Goal: Transaction & Acquisition: Purchase product/service

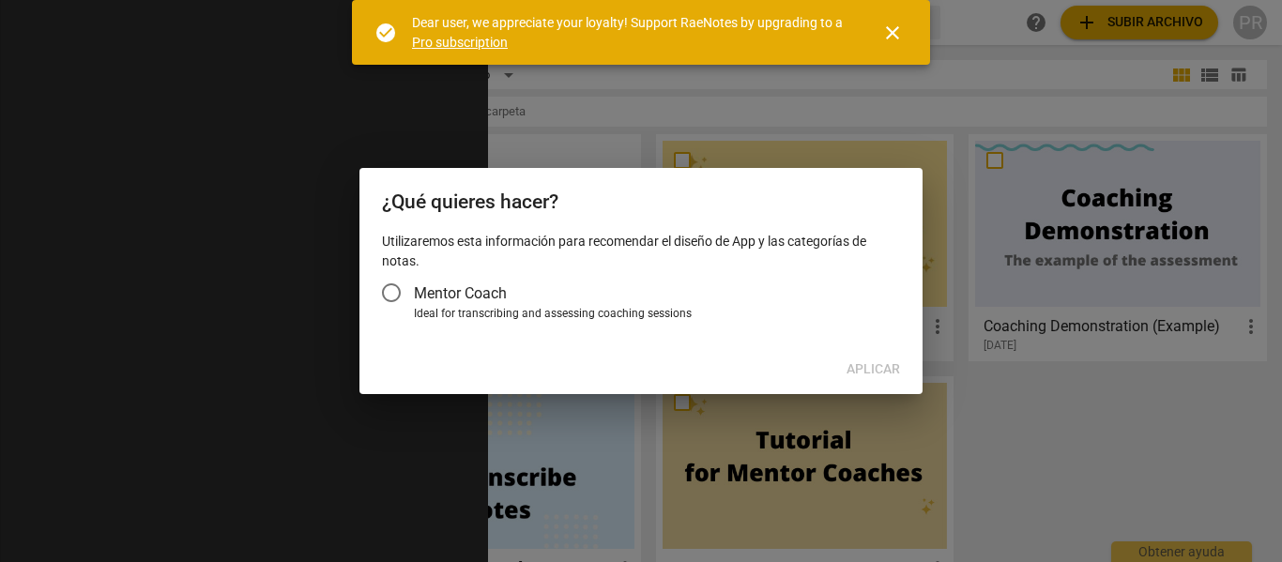
click at [391, 282] on input "Mentor Coach" at bounding box center [391, 292] width 45 height 45
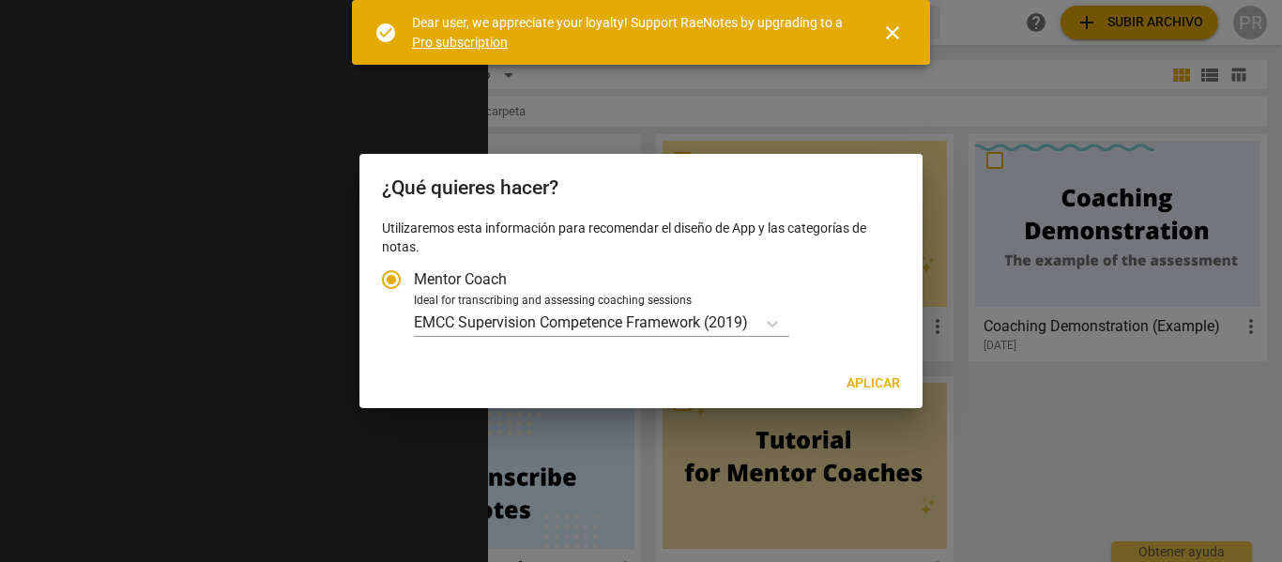
click at [858, 379] on span "Aplicar" at bounding box center [872, 383] width 53 height 19
radio input "false"
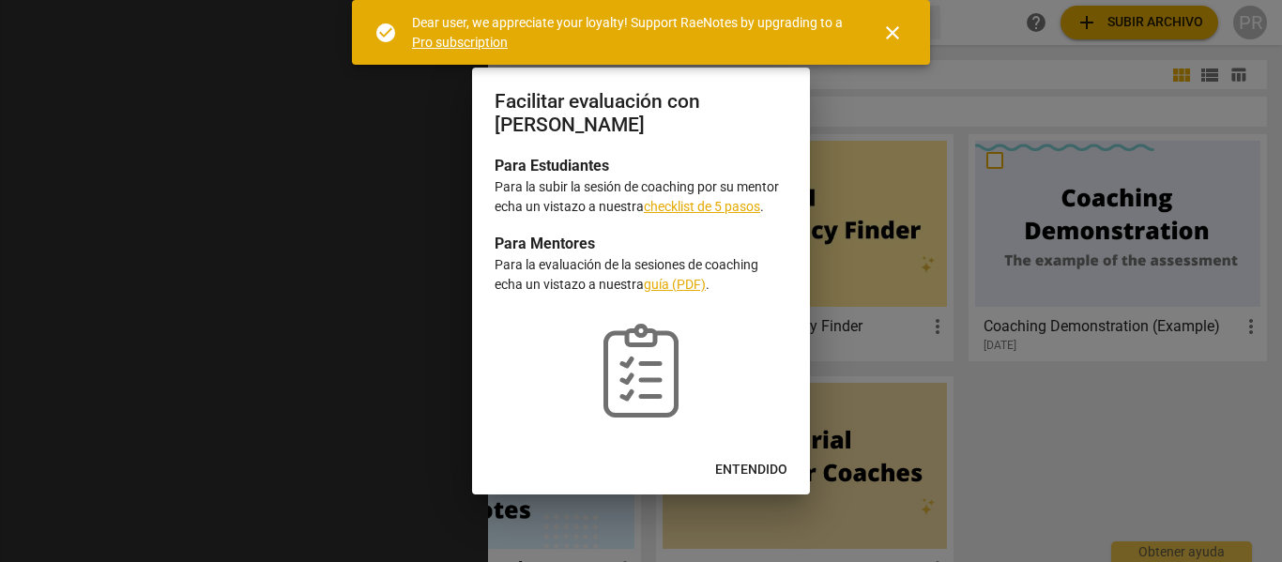
click at [760, 470] on span "Entendido" at bounding box center [751, 470] width 72 height 19
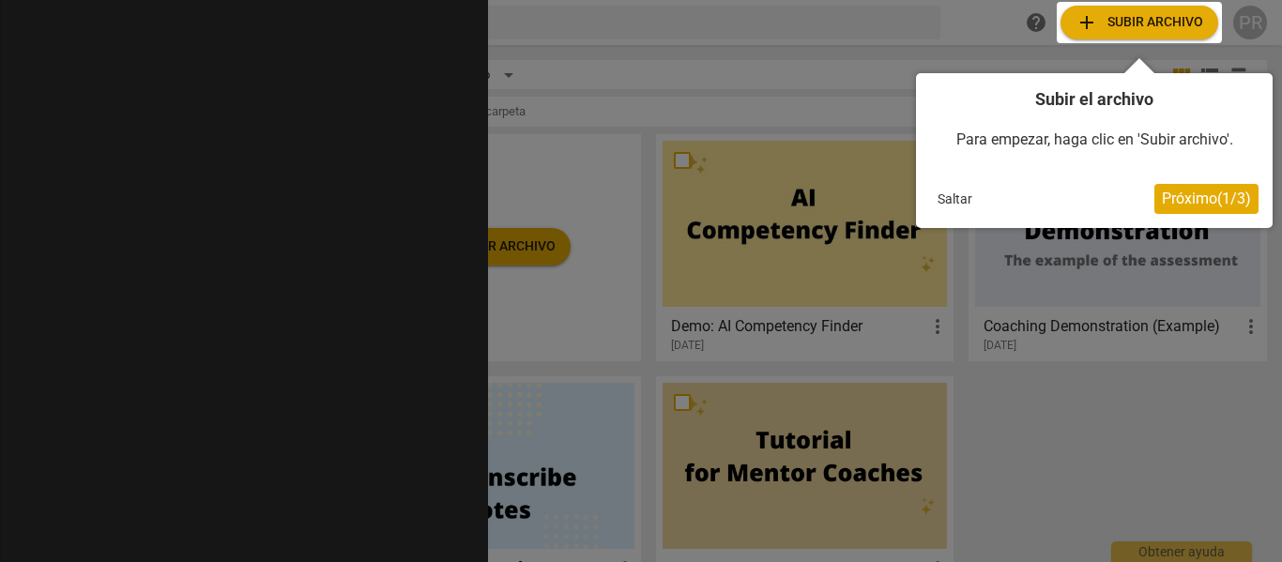
click at [1195, 200] on span "Próximo ( 1 / 3 )" at bounding box center [1206, 199] width 89 height 18
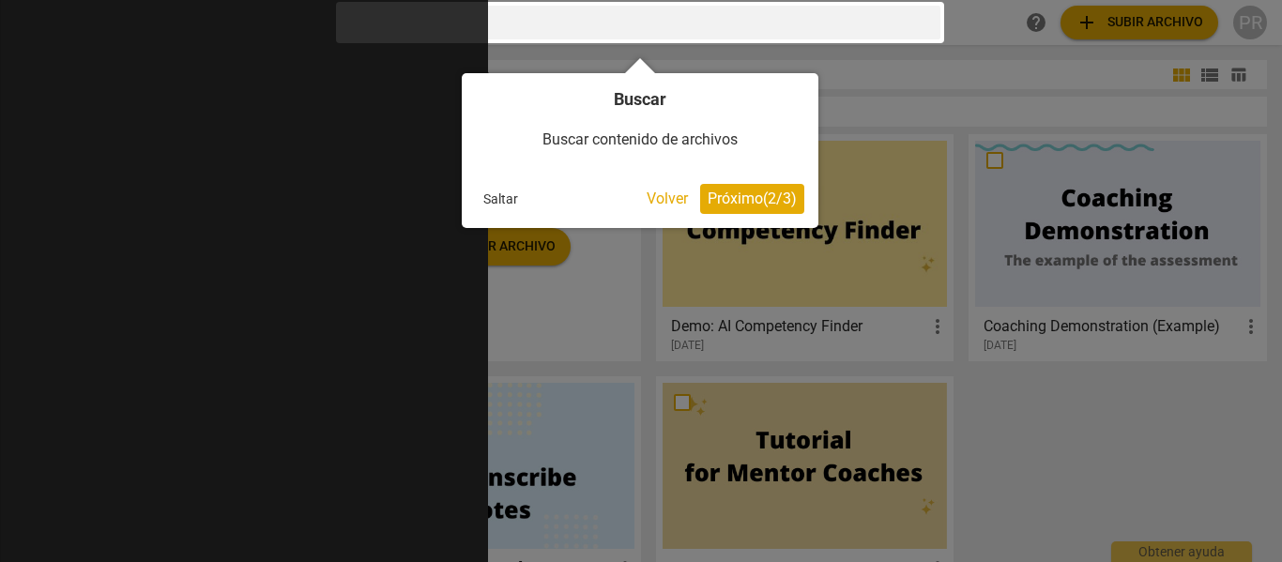
click at [743, 195] on span "Próximo ( 2 / 3 )" at bounding box center [752, 199] width 89 height 18
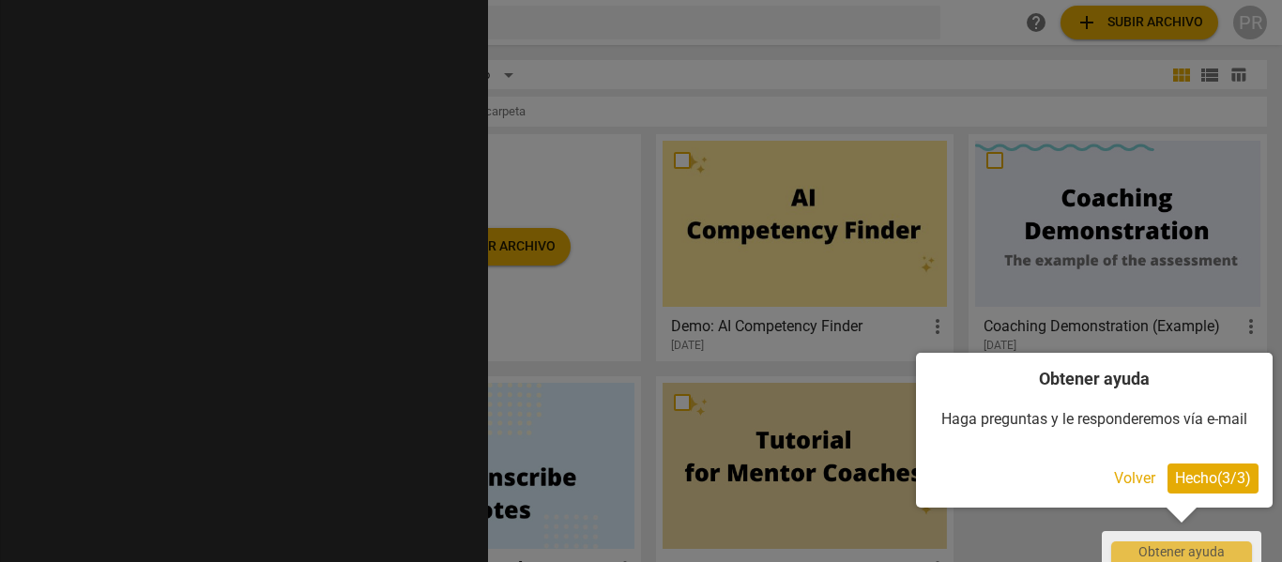
click at [1207, 481] on span "Hecho ( 3 / 3 )" at bounding box center [1213, 478] width 76 height 18
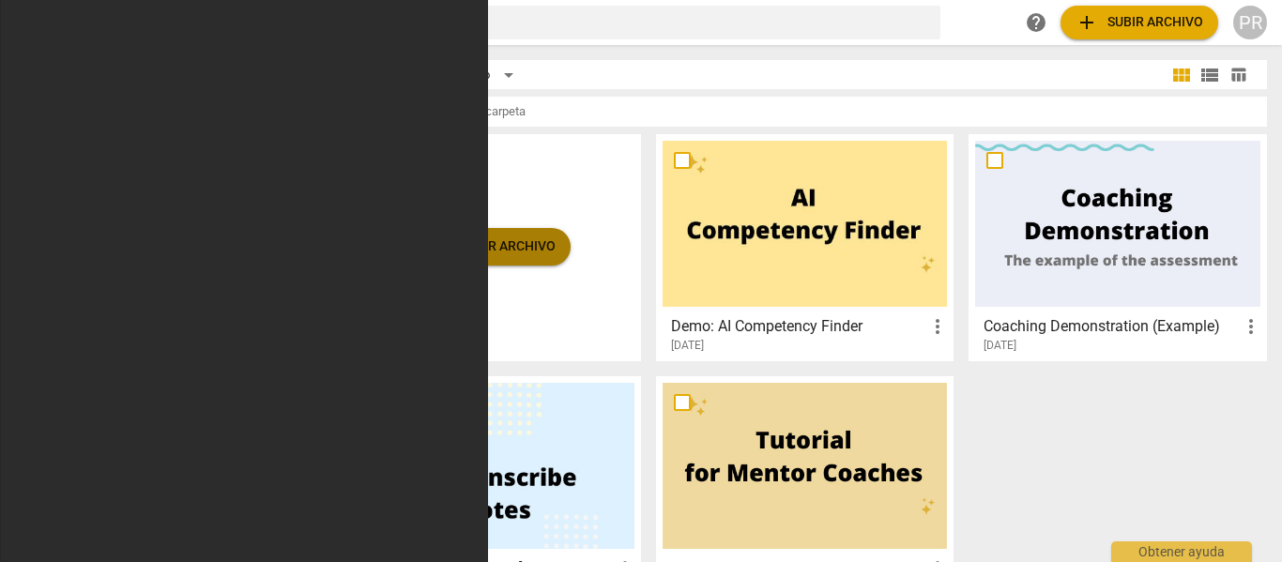
click at [480, 241] on span "add Subir archivo" at bounding box center [492, 247] width 128 height 23
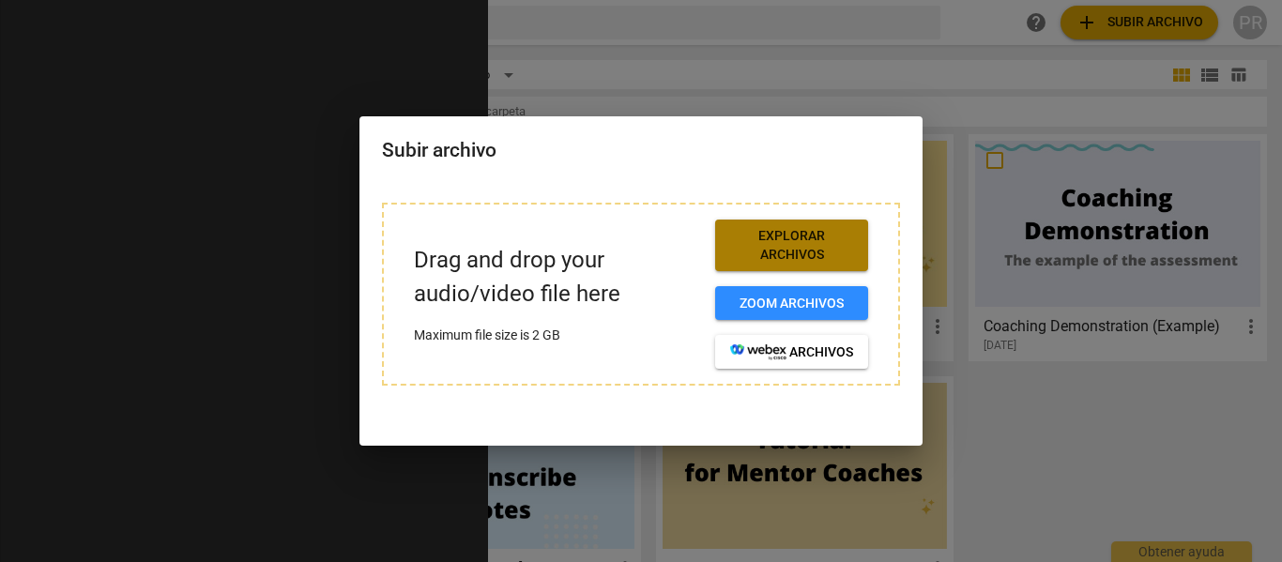
click at [790, 247] on span "Explorar archivos" at bounding box center [791, 245] width 123 height 37
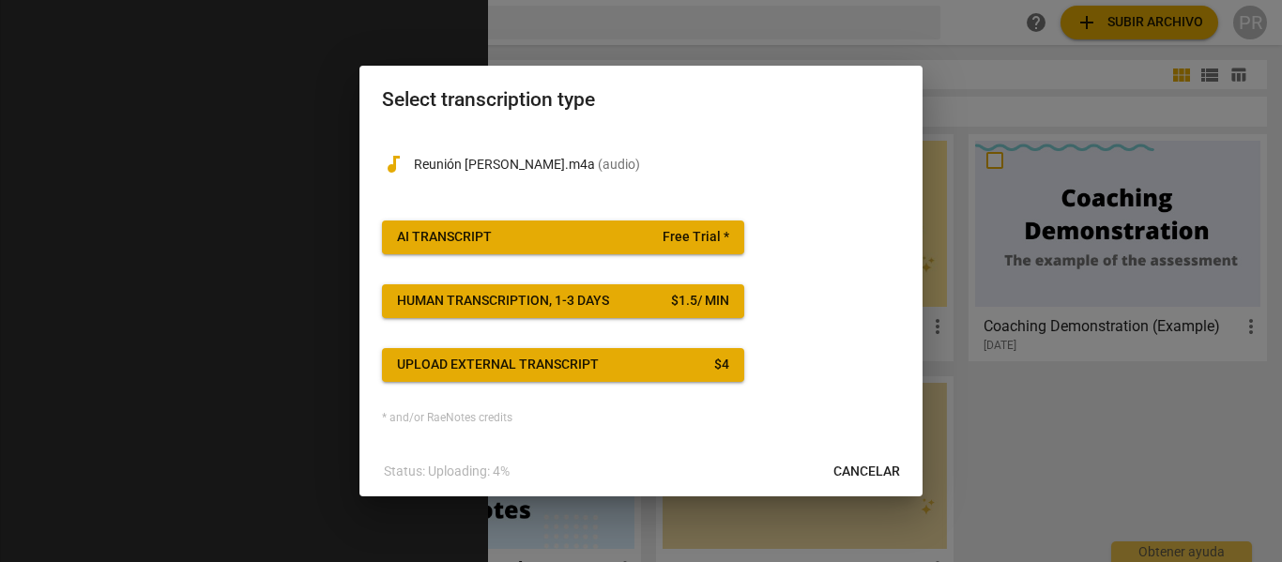
click at [592, 238] on span "AI Transcript Free Trial *" at bounding box center [563, 237] width 332 height 19
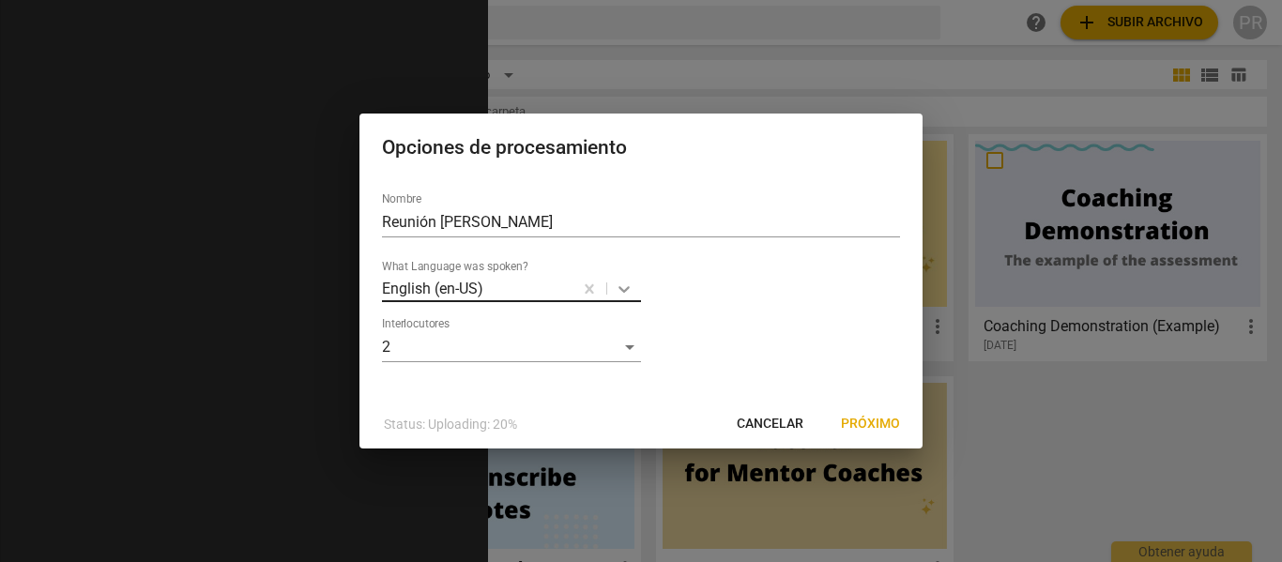
click at [623, 290] on icon at bounding box center [623, 289] width 11 height 7
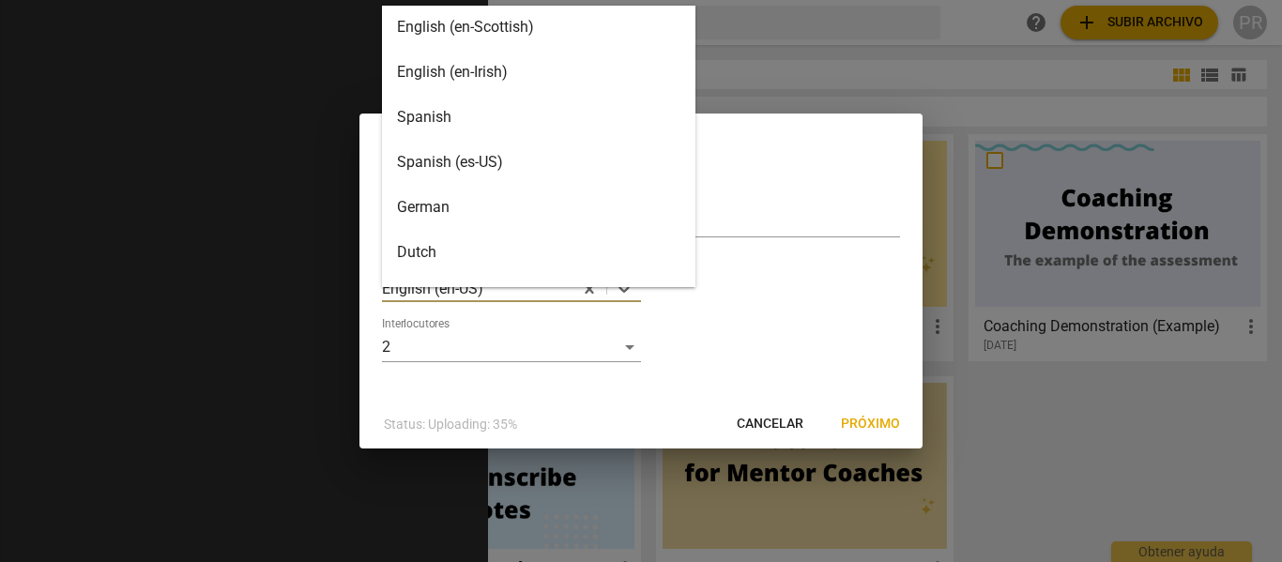
scroll to position [200, 0]
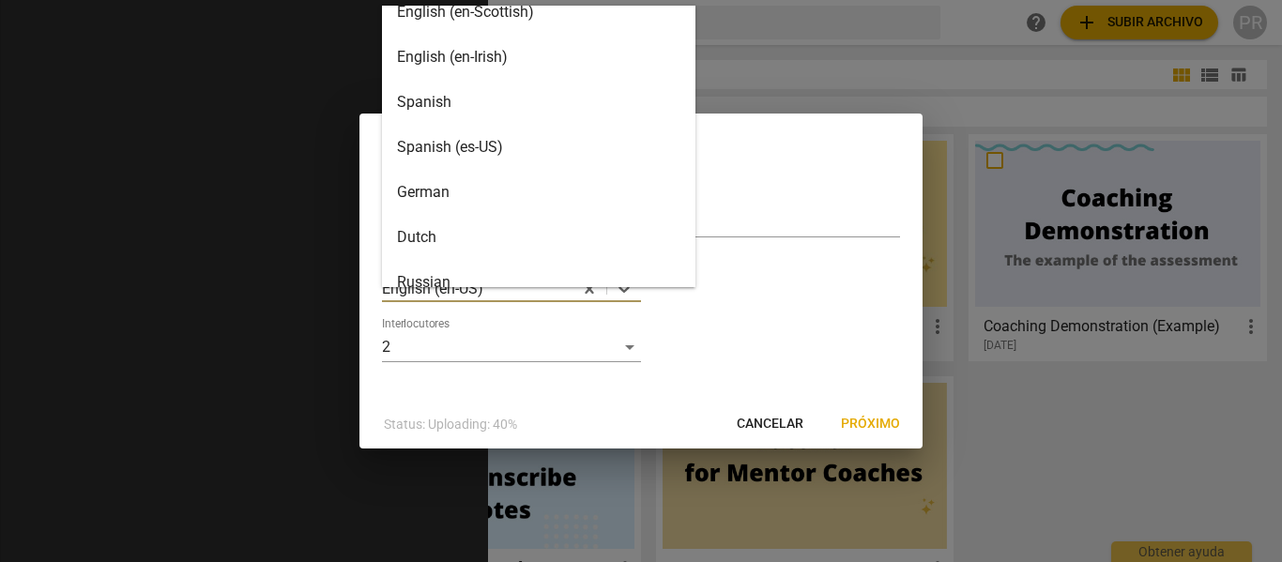
click at [538, 85] on div "Spanish" at bounding box center [538, 102] width 313 height 45
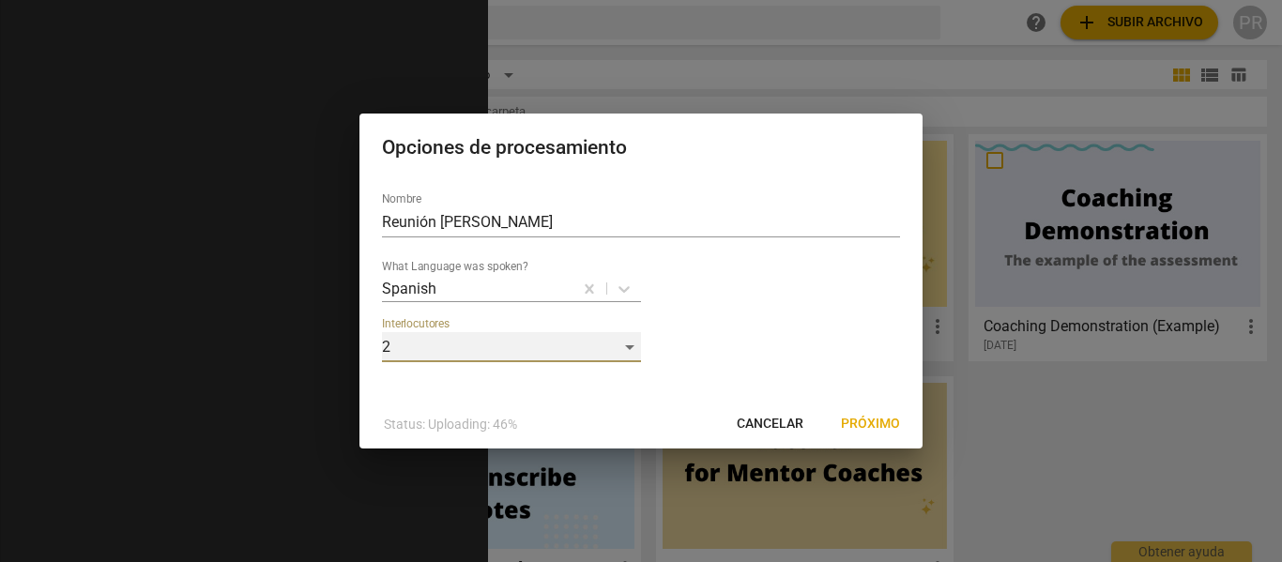
click at [631, 345] on div "2" at bounding box center [511, 347] width 259 height 30
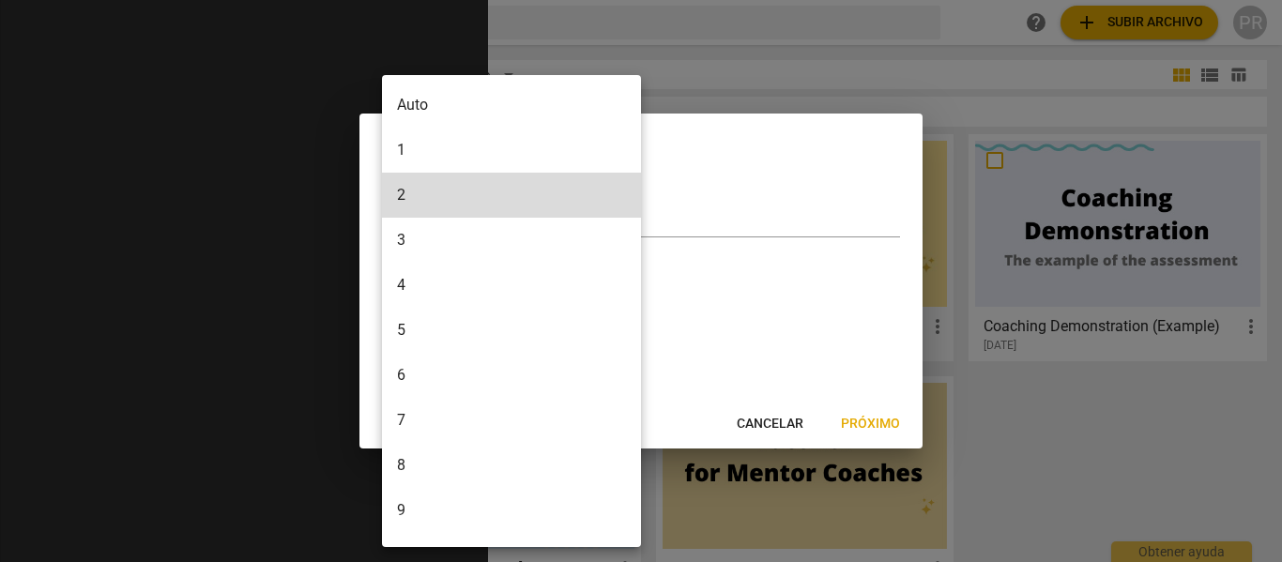
scroll to position [38, 0]
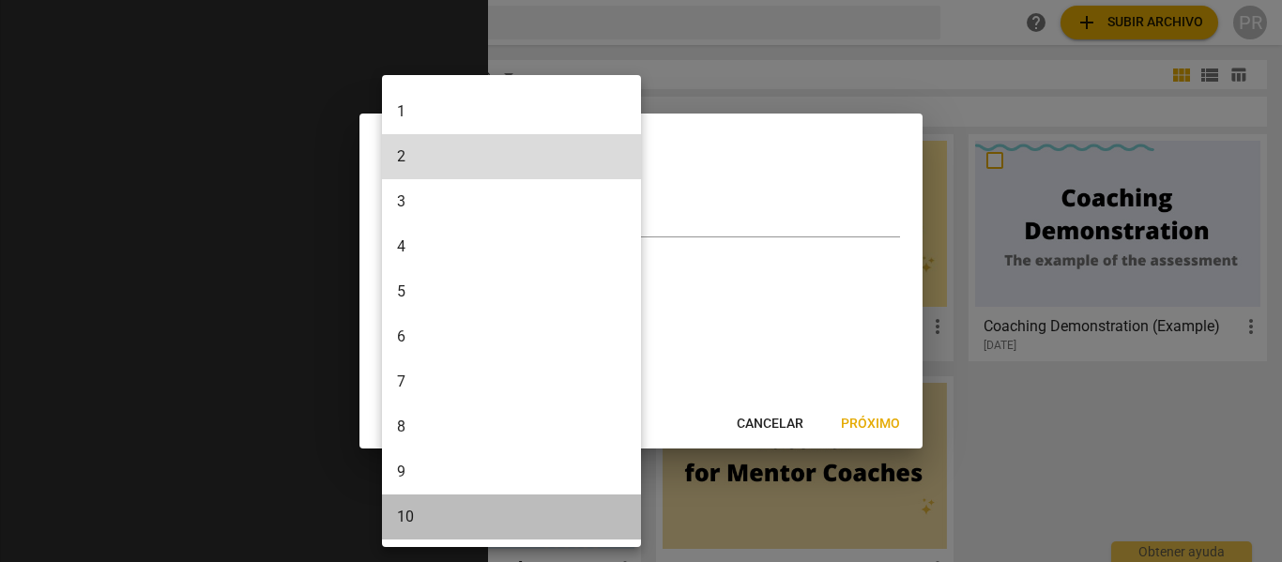
click at [591, 522] on li "10" at bounding box center [515, 517] width 266 height 45
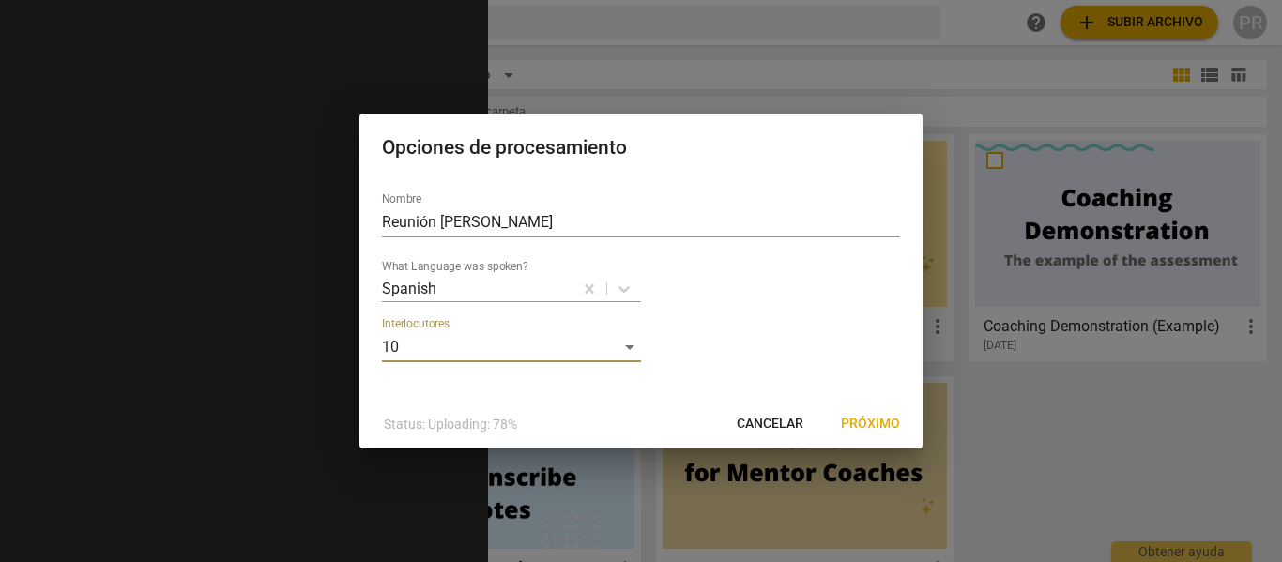
click at [866, 421] on span "Próximo" at bounding box center [870, 424] width 59 height 19
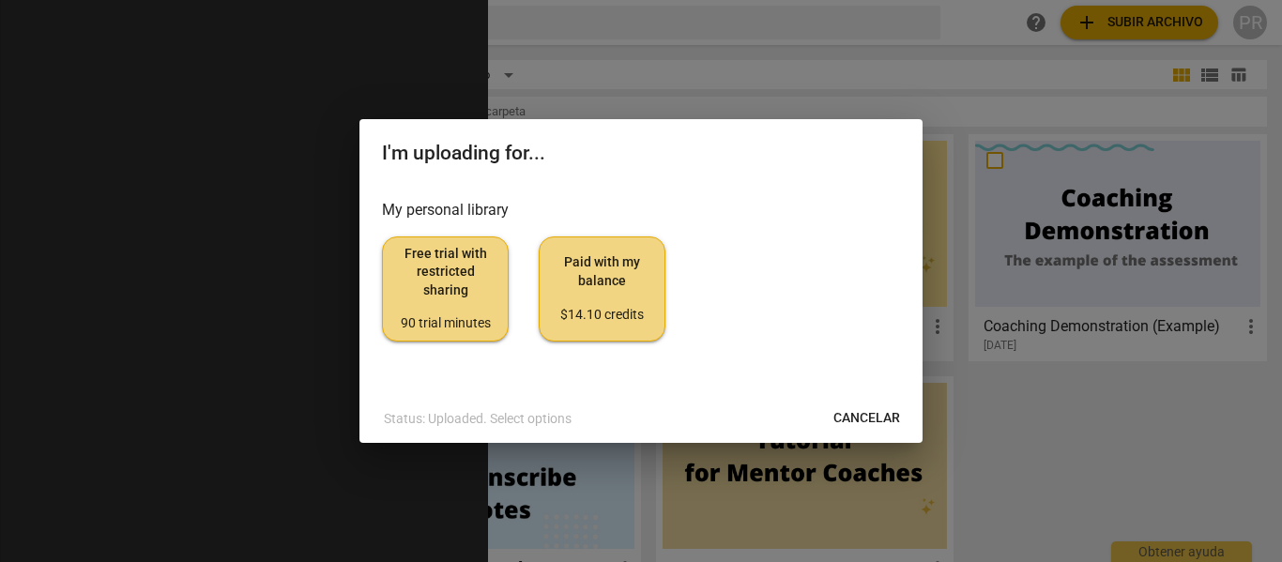
click at [480, 271] on span "Free trial with restricted sharing 90 trial minutes" at bounding box center [445, 289] width 95 height 88
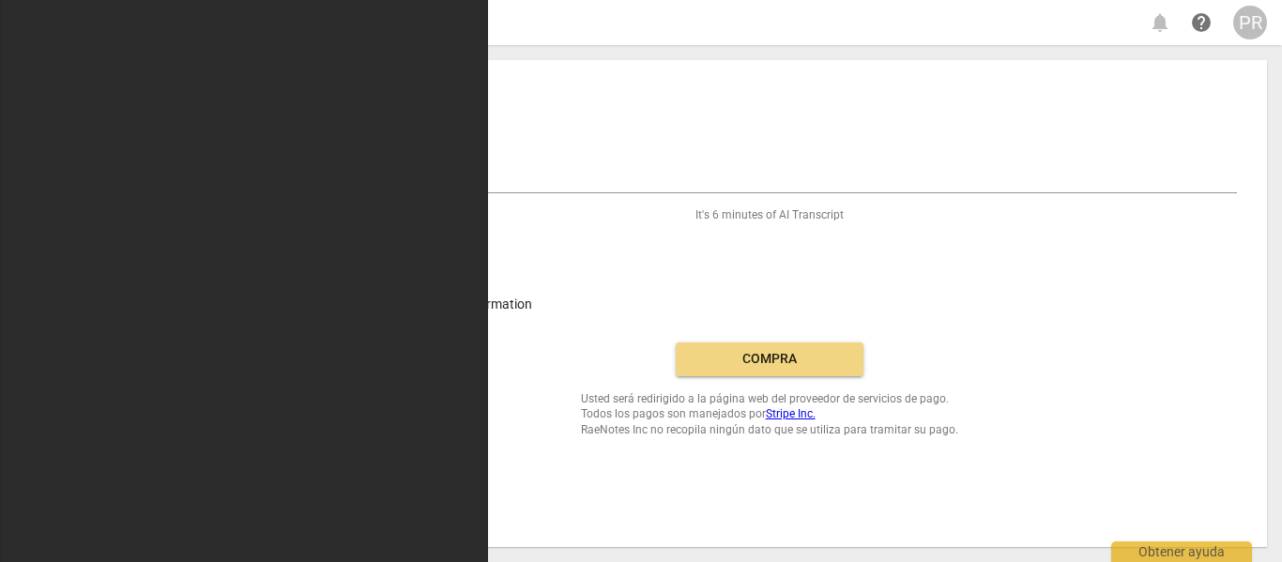
click at [413, 262] on span "I have a promocode" at bounding box center [375, 260] width 114 height 20
click at [318, 262] on input "I have a promocode" at bounding box center [295, 259] width 45 height 45
checkbox input "true"
click at [403, 302] on span "Need invoice? Add billing information" at bounding box center [426, 305] width 217 height 20
click at [318, 302] on input "Need invoice? Add billing information" at bounding box center [295, 304] width 45 height 45
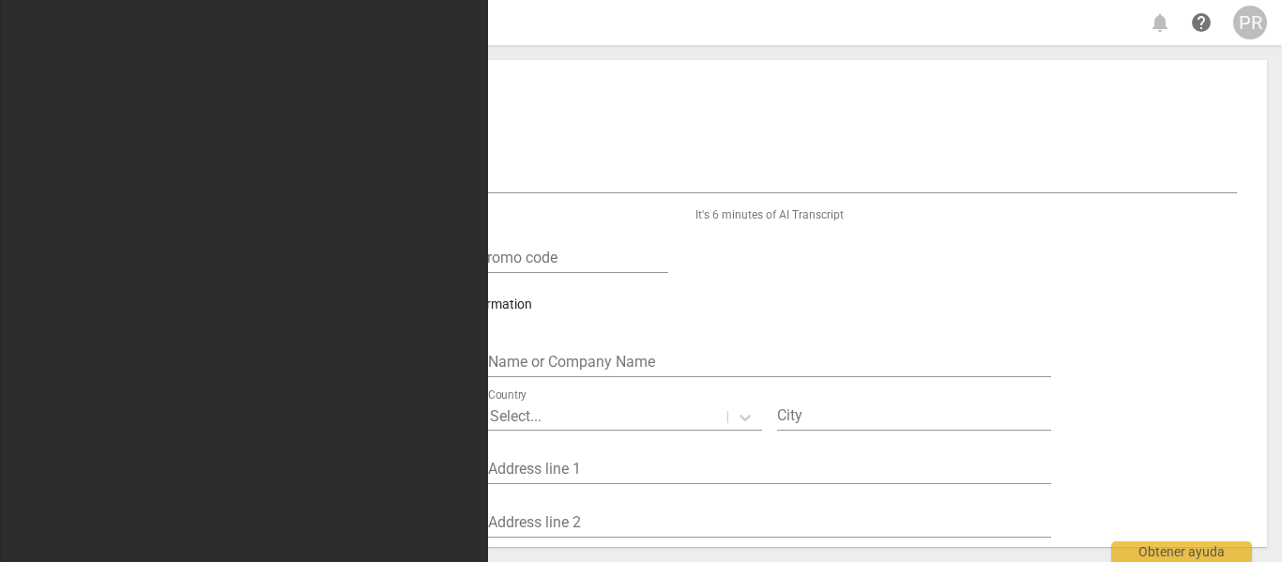
click at [389, 299] on span "Need invoice? Add billing information" at bounding box center [426, 305] width 217 height 20
click at [318, 299] on input "Need invoice? Add billing information" at bounding box center [295, 304] width 45 height 45
checkbox input "false"
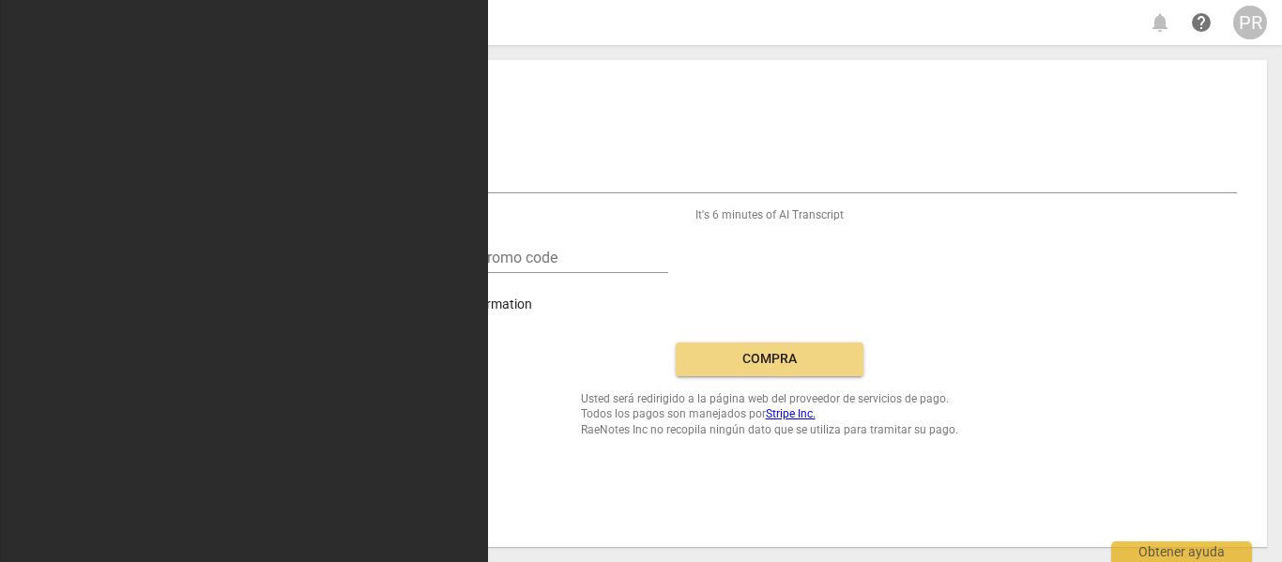
click at [373, 259] on span "I have a promocode" at bounding box center [375, 260] width 114 height 20
click at [318, 259] on input "I have a promocode" at bounding box center [295, 259] width 45 height 45
checkbox input "false"
click at [740, 350] on span "Compra" at bounding box center [770, 359] width 158 height 19
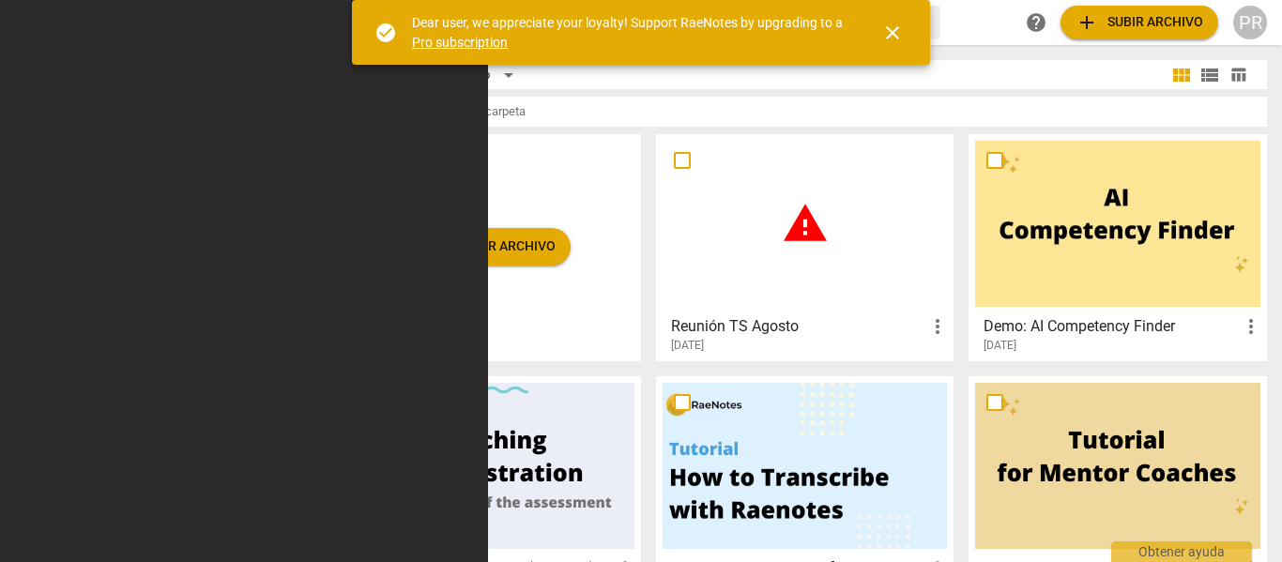
click at [1148, 25] on span "add Subir archivo" at bounding box center [1139, 22] width 128 height 23
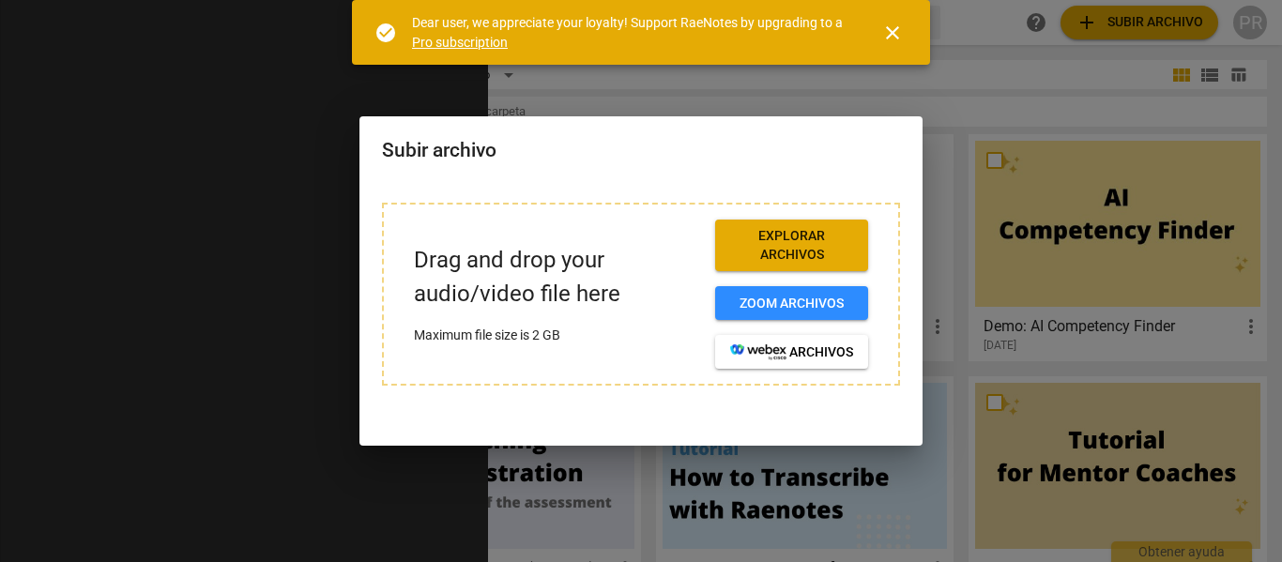
click at [796, 235] on span "Explorar archivos" at bounding box center [791, 245] width 123 height 37
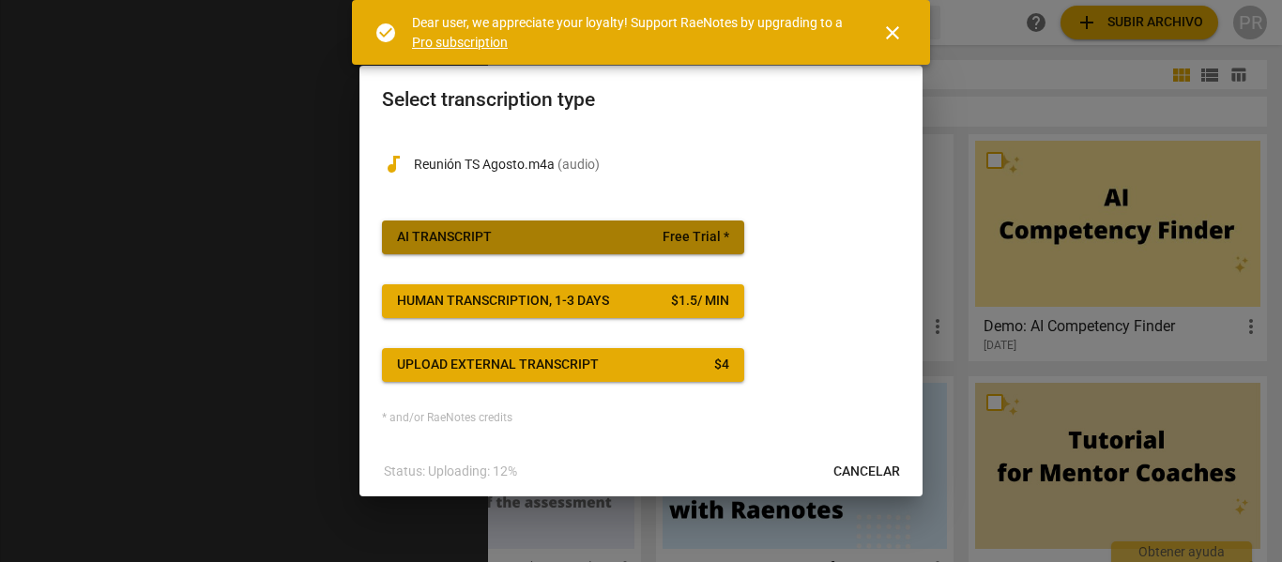
click at [533, 227] on button "AI Transcript Free Trial *" at bounding box center [563, 238] width 362 height 34
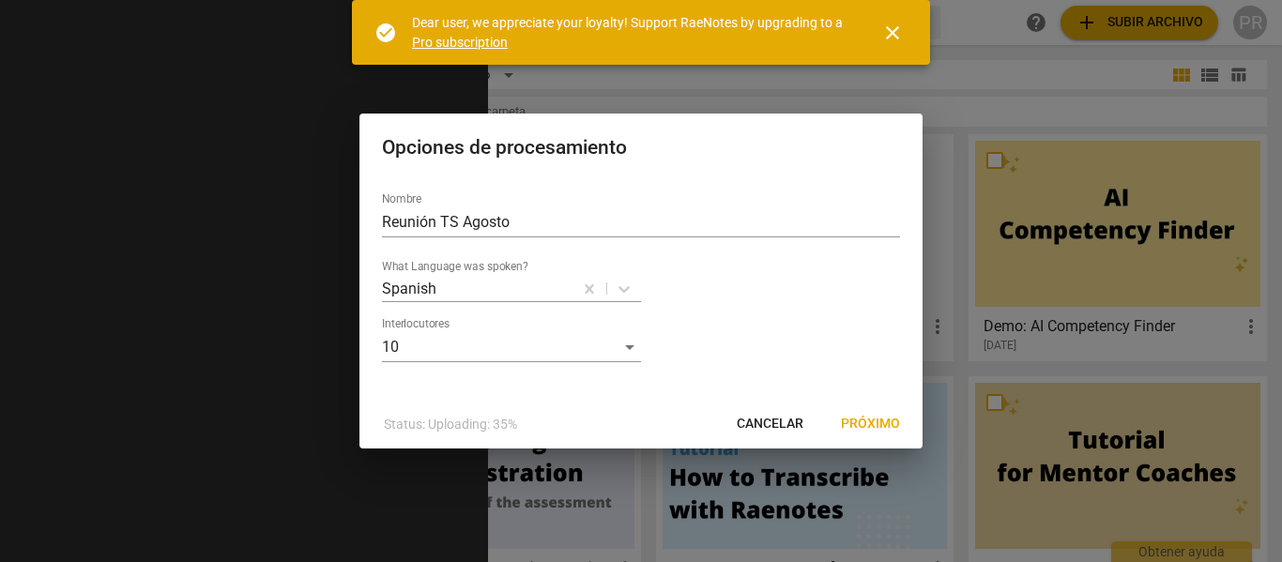
click at [861, 419] on span "Próximo" at bounding box center [870, 424] width 59 height 19
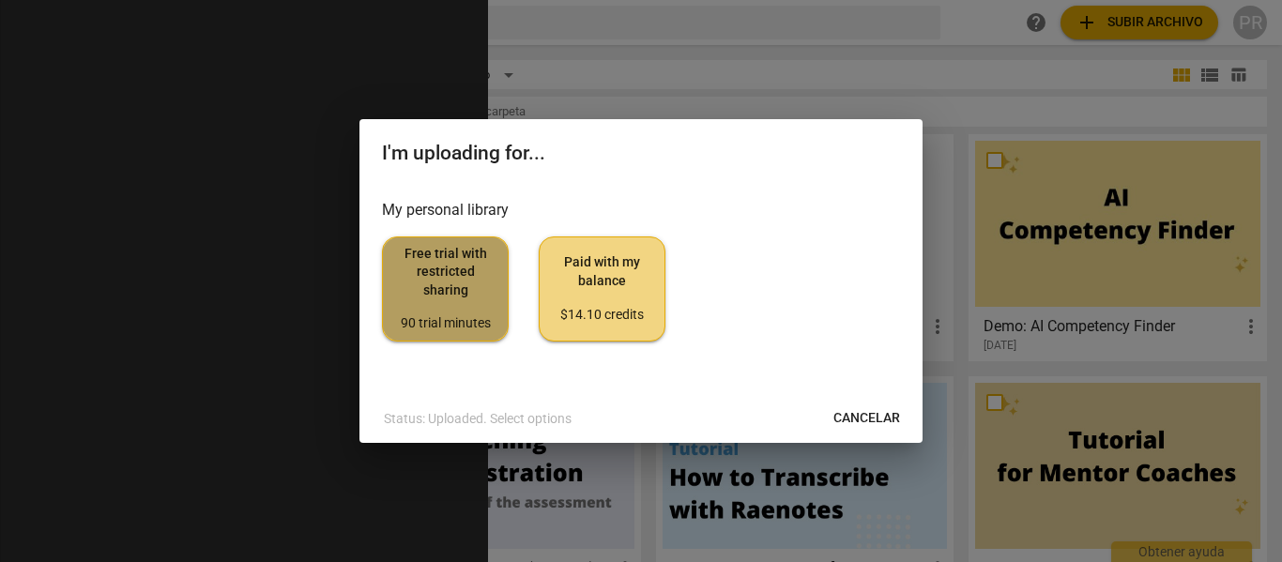
click at [442, 282] on span "Free trial with restricted sharing 90 trial minutes" at bounding box center [445, 289] width 95 height 88
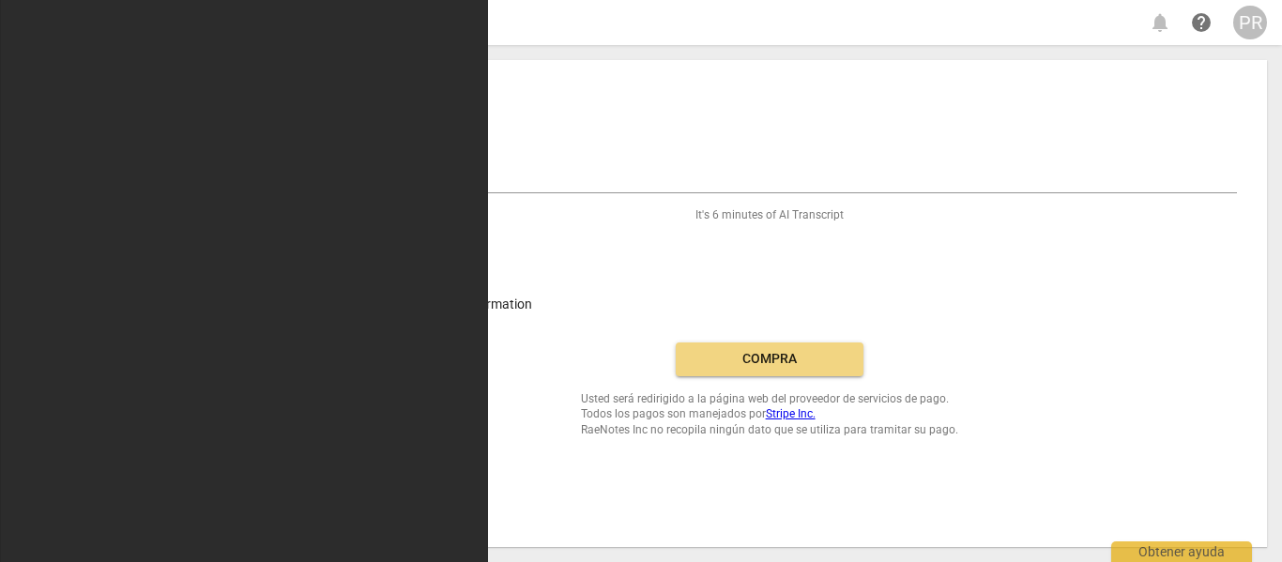
click at [85, 177] on span "Mi cuenta" at bounding box center [128, 180] width 181 height 23
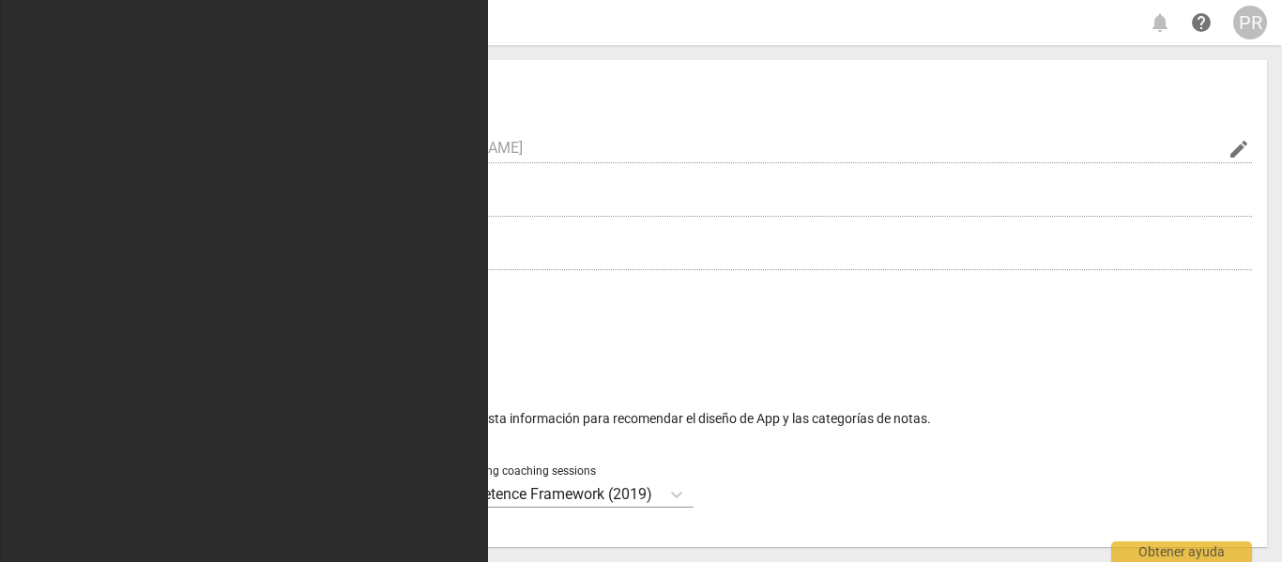
radio input "false"
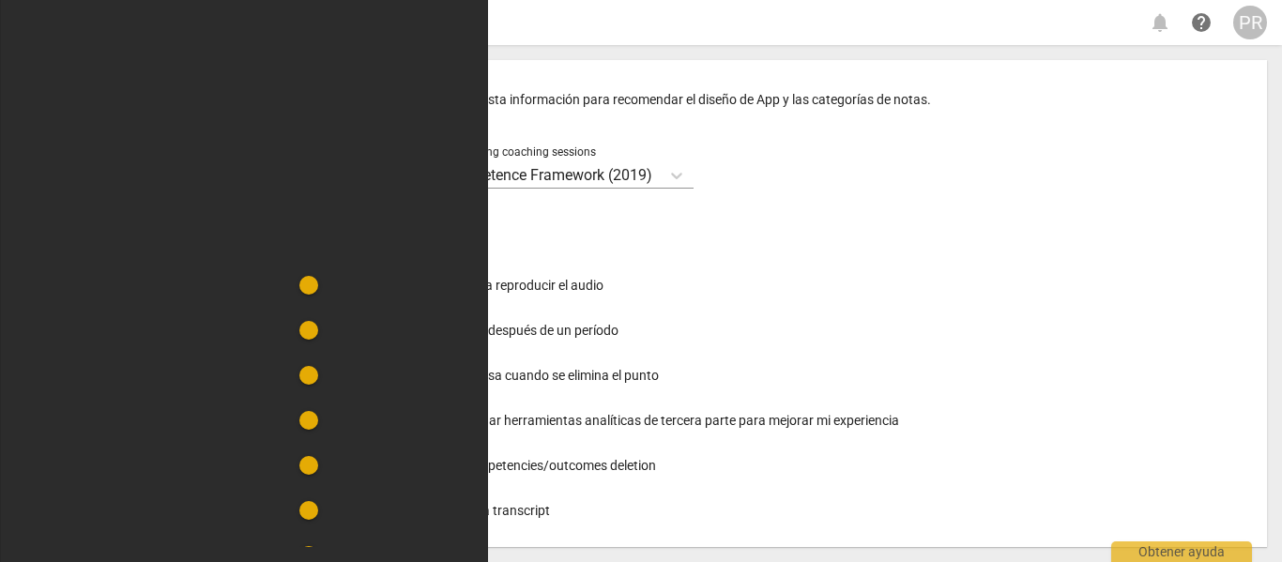
scroll to position [365, 0]
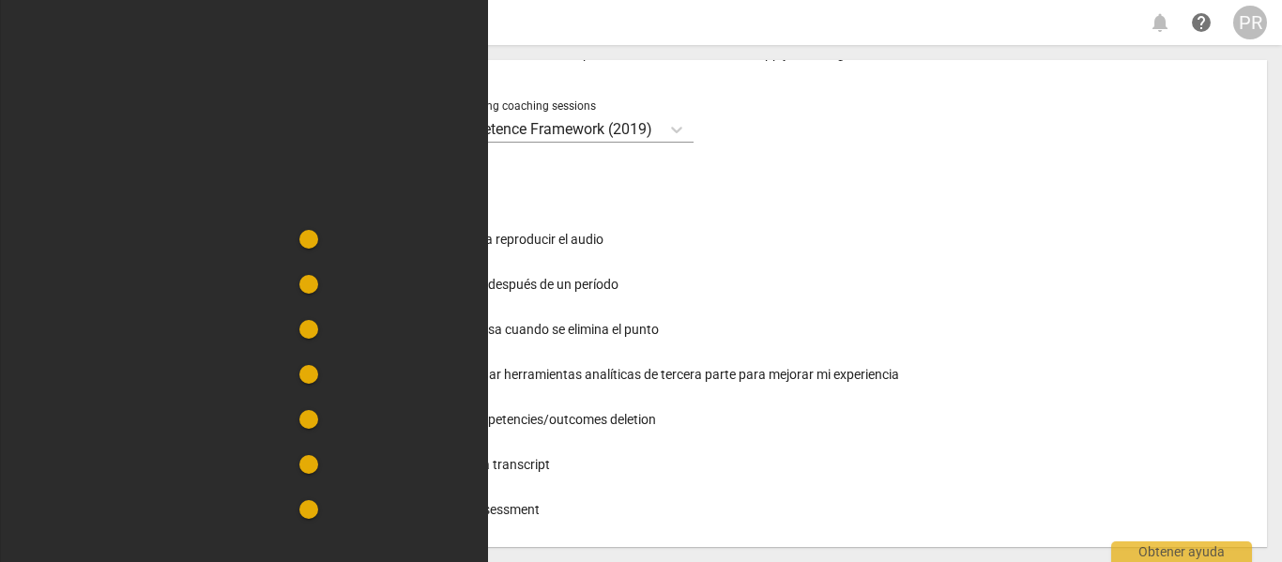
click at [91, 353] on span "Transactions" at bounding box center [128, 360] width 181 height 23
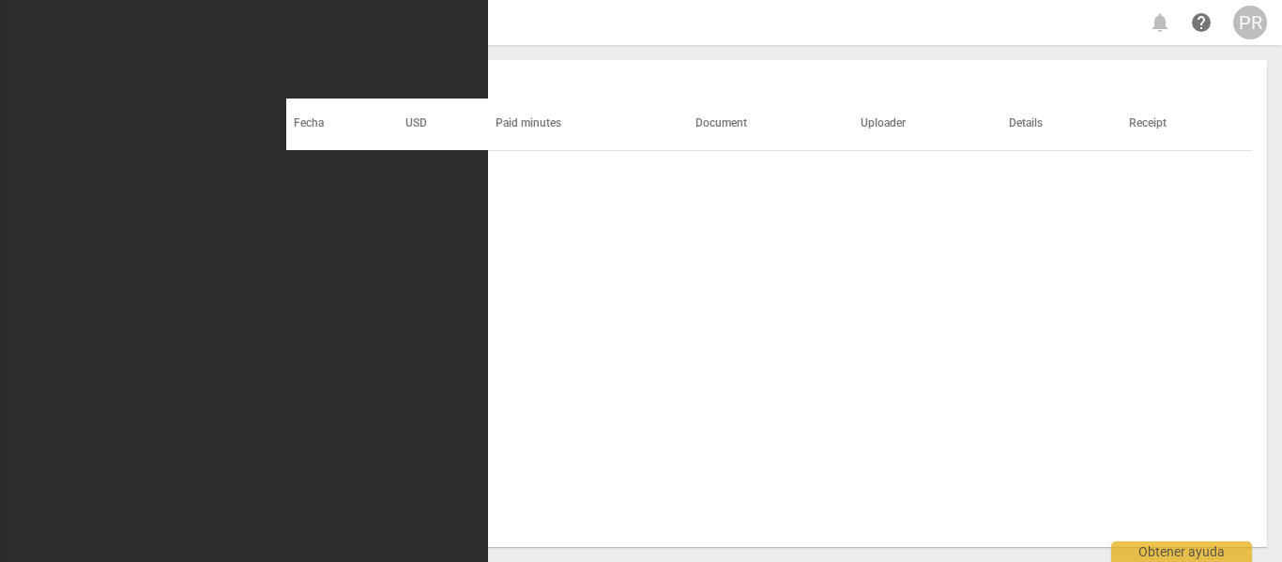
click at [88, 315] on span "Cambiar un plan" at bounding box center [128, 315] width 181 height 23
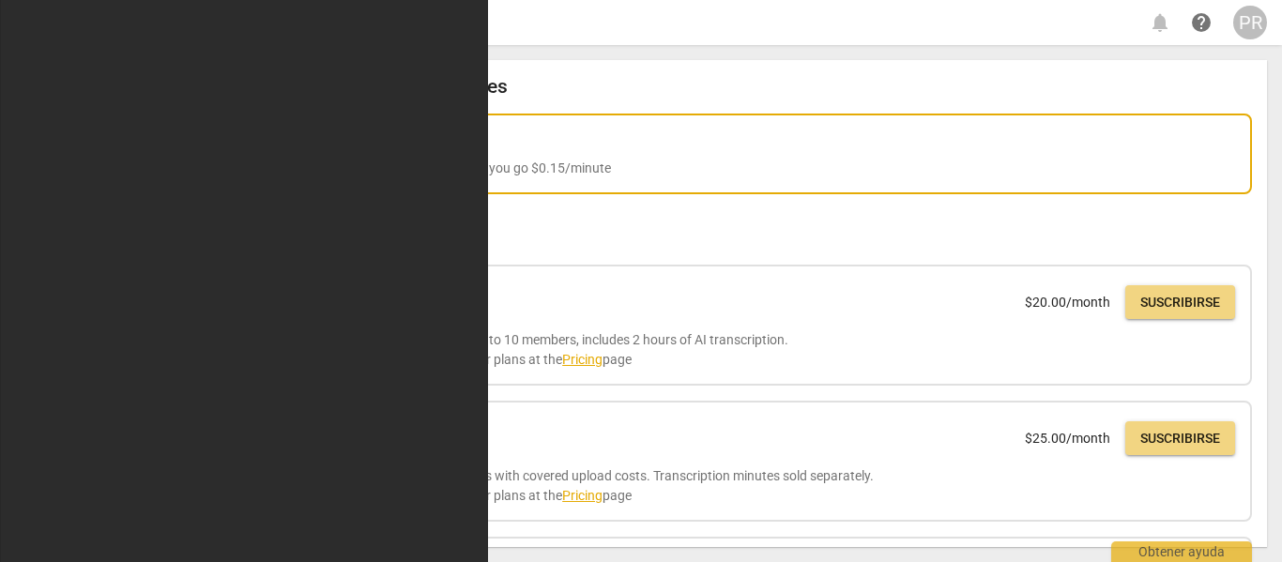
click at [572, 139] on div "Basic" at bounding box center [769, 140] width 932 height 21
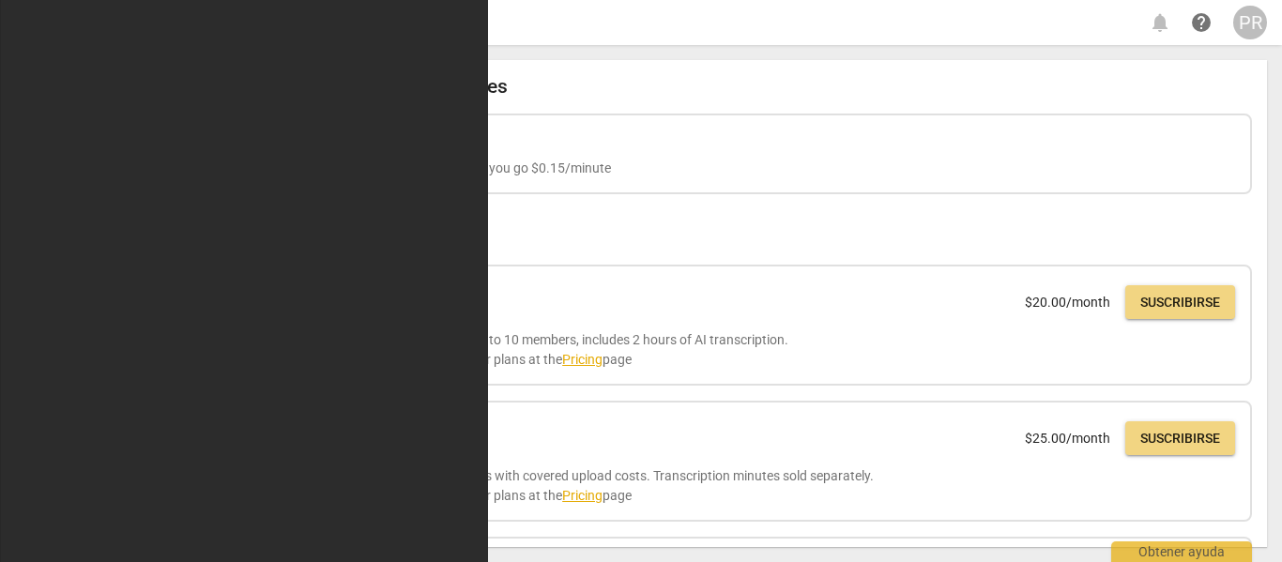
click at [84, 183] on span "Mi cuenta" at bounding box center [128, 180] width 181 height 23
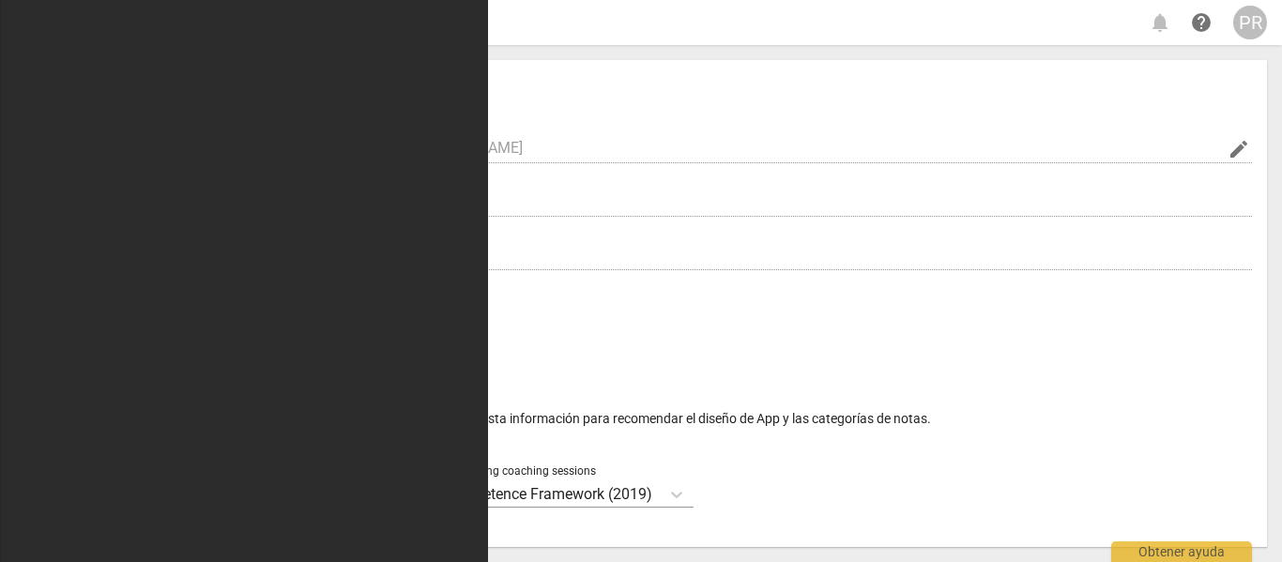
radio input "false"
drag, startPoint x: 1259, startPoint y: 196, endPoint x: 1263, endPoint y: 369, distance: 172.7
click at [1263, 369] on div "Mi cuenta Correo electrónico pura.romerohdz@gmail.com edit Nombre Pura Apellido…" at bounding box center [769, 303] width 996 height 487
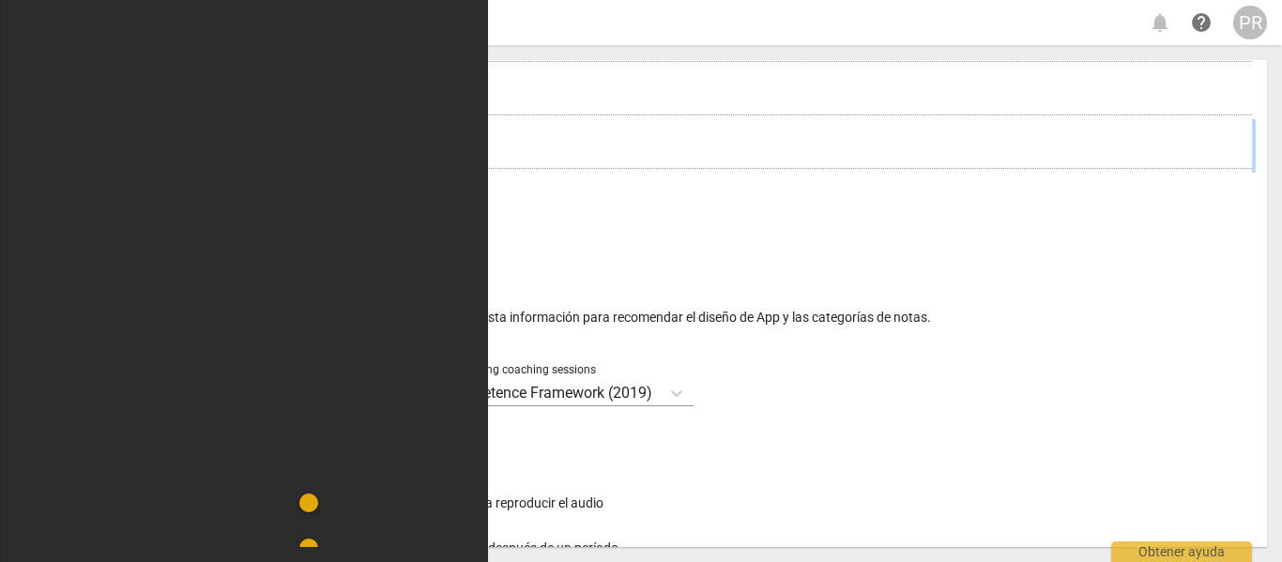
scroll to position [97, 0]
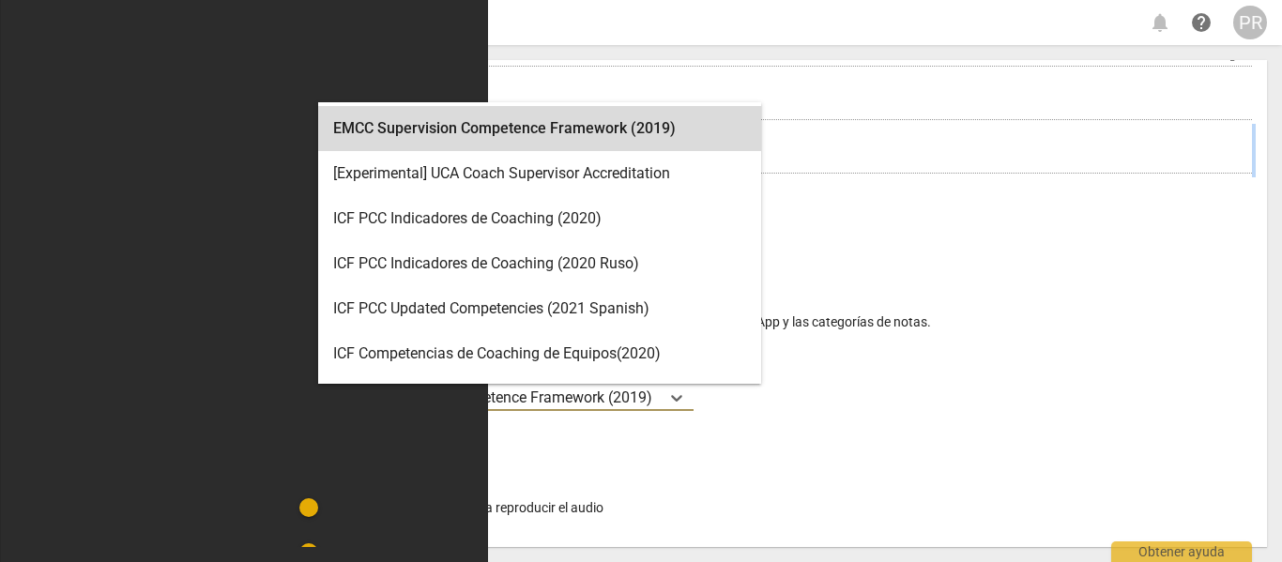
click at [582, 403] on p "EMCC Supervision Competence Framework (2019)" at bounding box center [485, 398] width 334 height 22
click at [0, 0] on input "Ideal for transcribing and assessing coaching sessions 15 results available. Us…" at bounding box center [0, 0] width 0 height 0
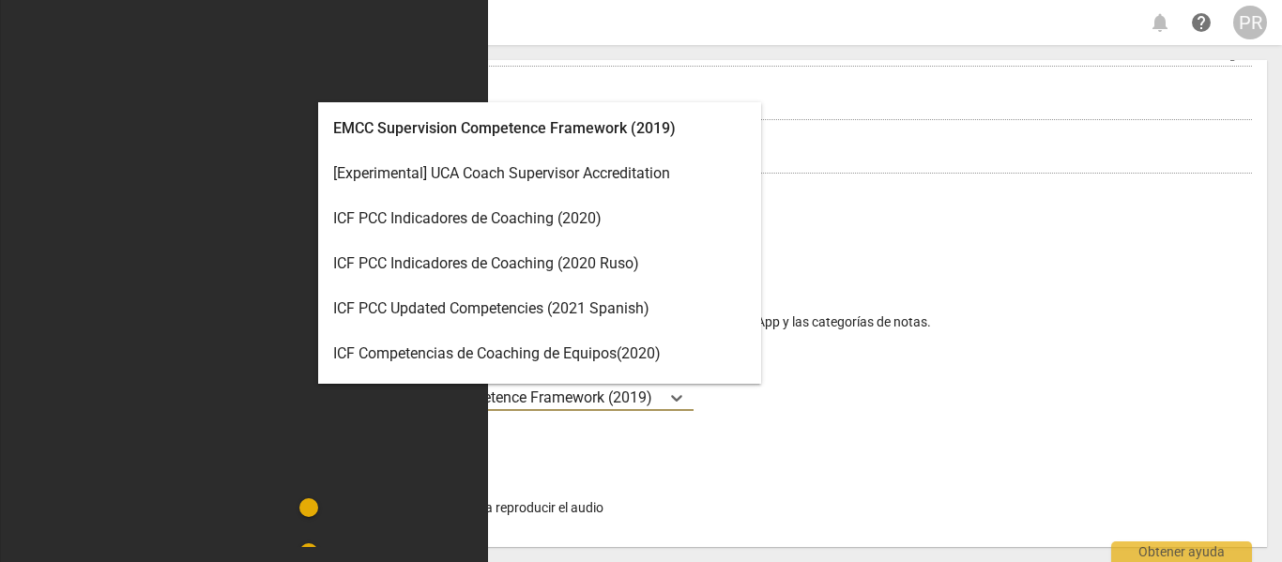
scroll to position [53, 0]
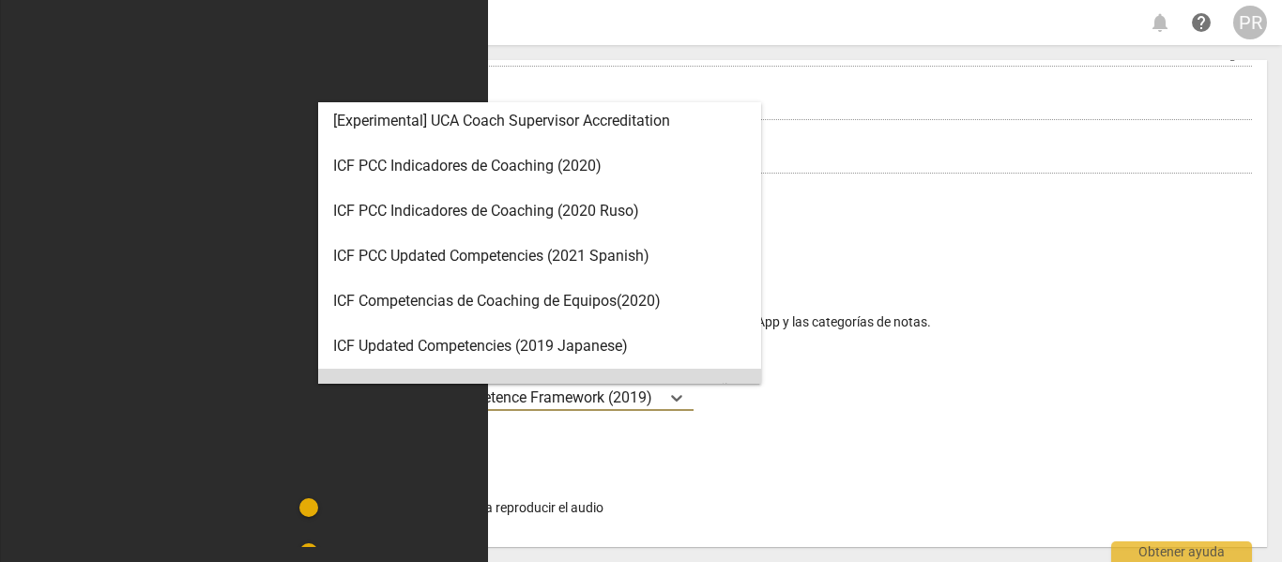
click at [801, 392] on div "15 results available. Use Up and Down to choose options, press Enter to select …" at bounding box center [782, 397] width 928 height 27
click at [0, 0] on input "Ideal for transcribing and assessing coaching sessions 15 results available. Us…" at bounding box center [0, 0] width 0 height 0
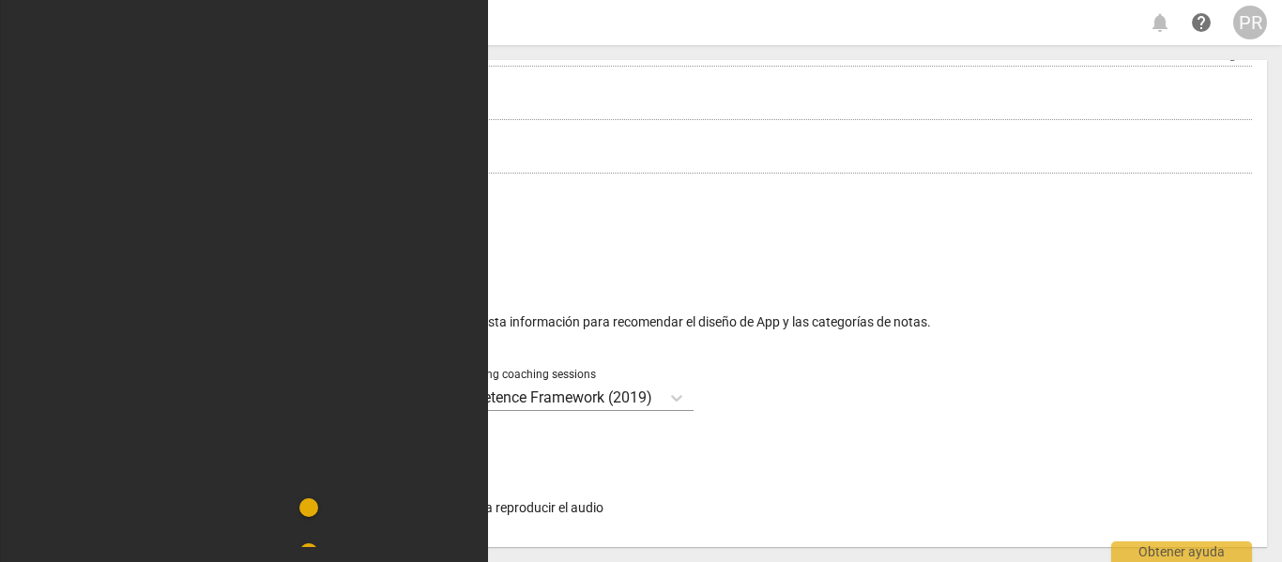
click at [151, 127] on span "Organizar los equipos" at bounding box center [128, 135] width 181 height 23
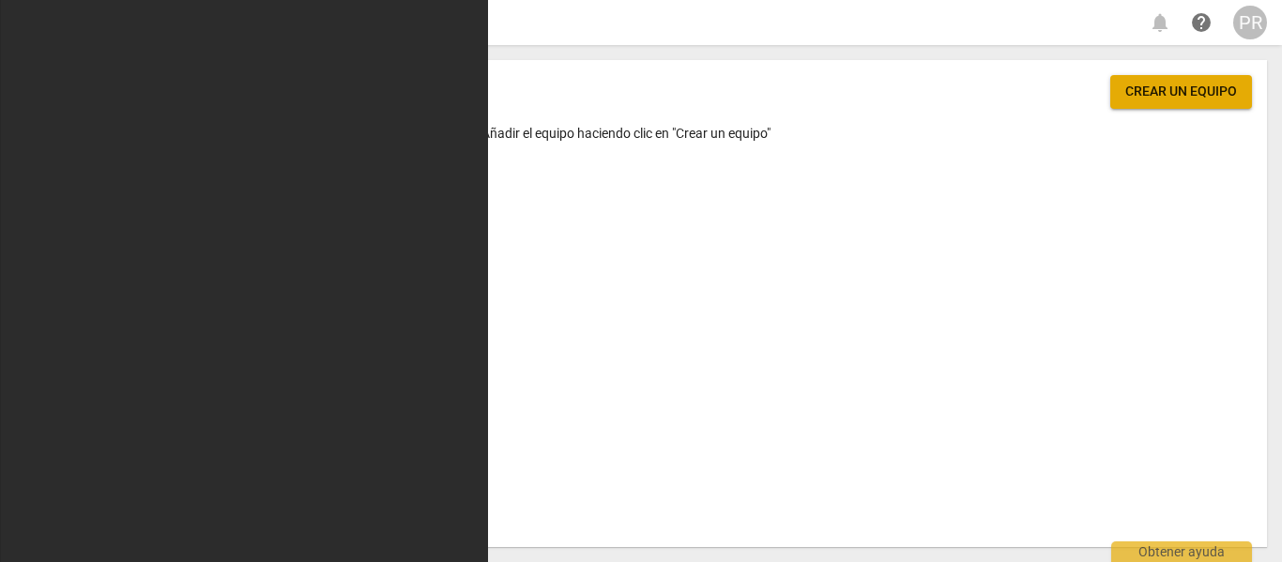
click at [111, 176] on span "Mi cuenta" at bounding box center [128, 180] width 181 height 23
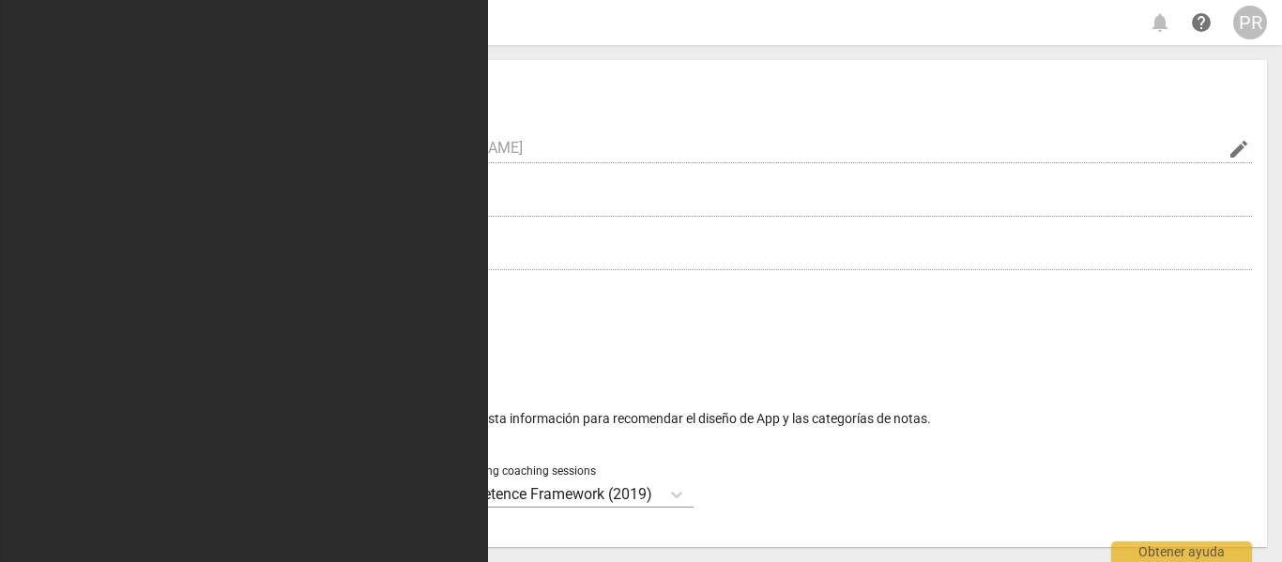
radio input "false"
click at [106, 230] on span "Balance" at bounding box center [128, 225] width 181 height 23
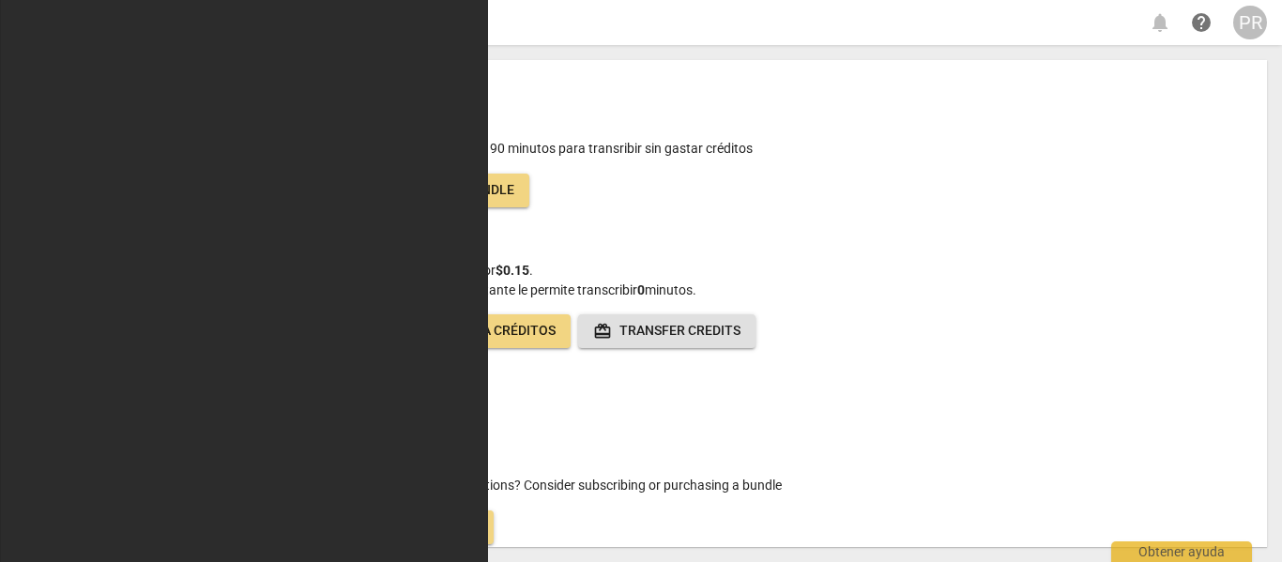
click at [498, 186] on span "Buy bundle" at bounding box center [475, 190] width 78 height 19
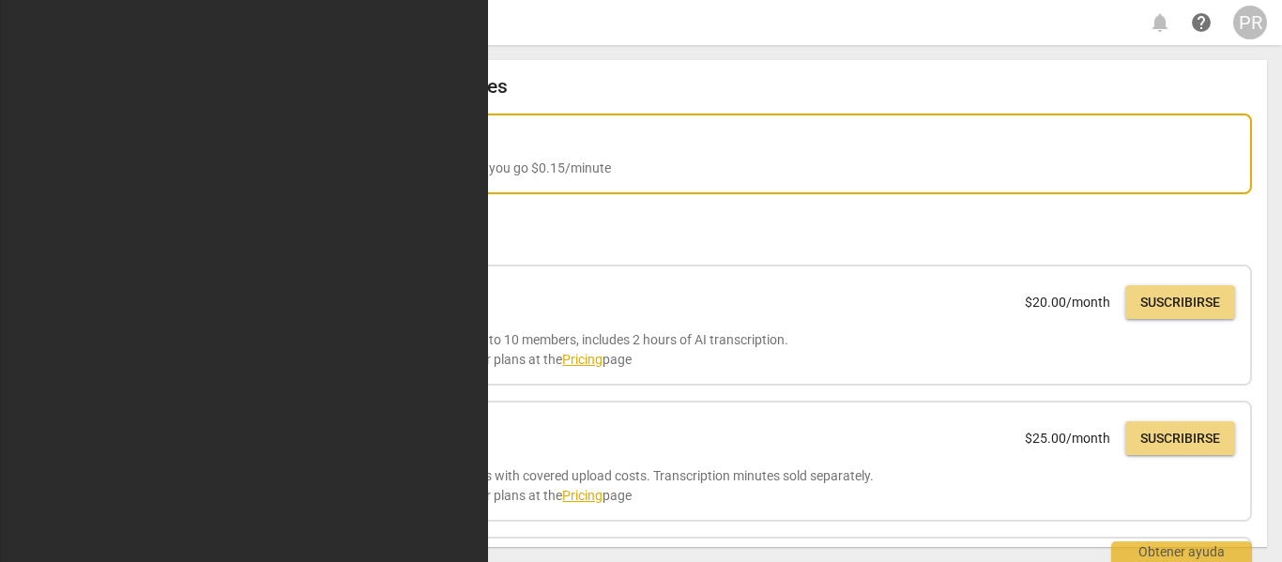
click at [589, 145] on div "Basic" at bounding box center [769, 140] width 932 height 21
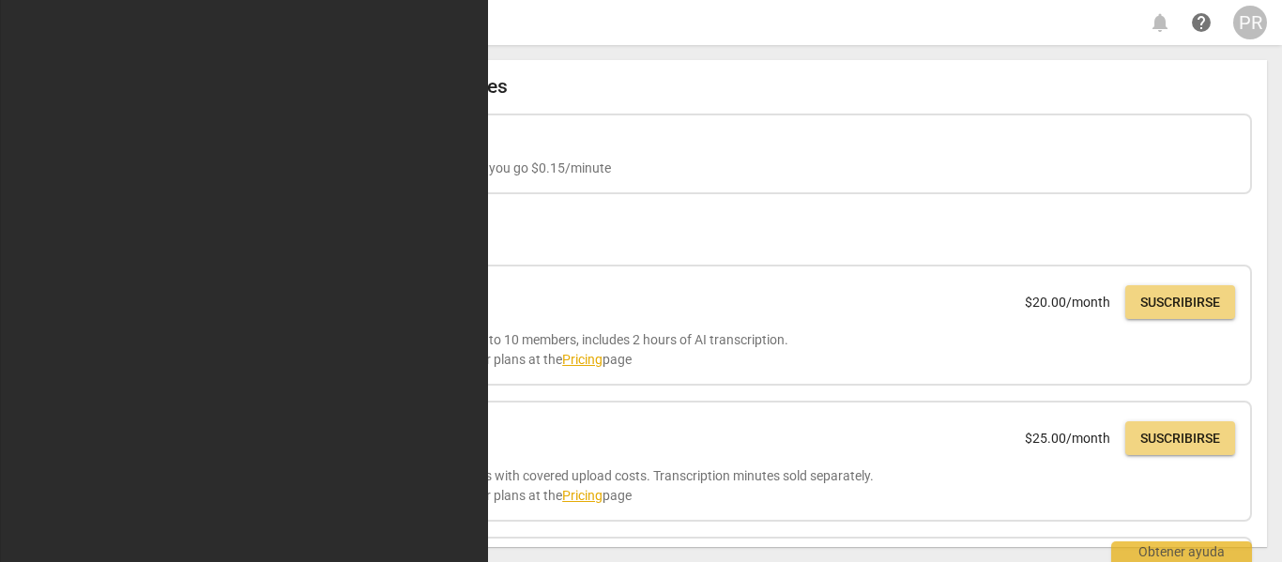
click at [1258, 145] on div "Active Plans and Bundles Basic Ideal for getting started. Pay as you go $0.15/m…" at bounding box center [769, 303] width 996 height 487
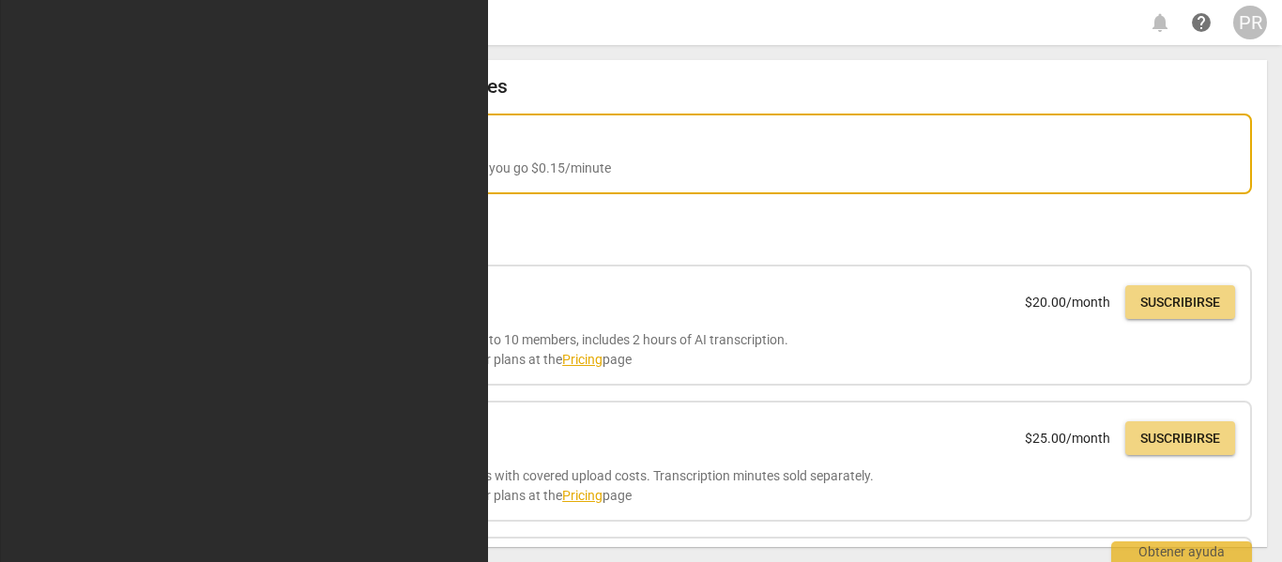
click at [471, 160] on p "Ideal for getting started. Pay as you go $0.15/minute" at bounding box center [769, 169] width 932 height 20
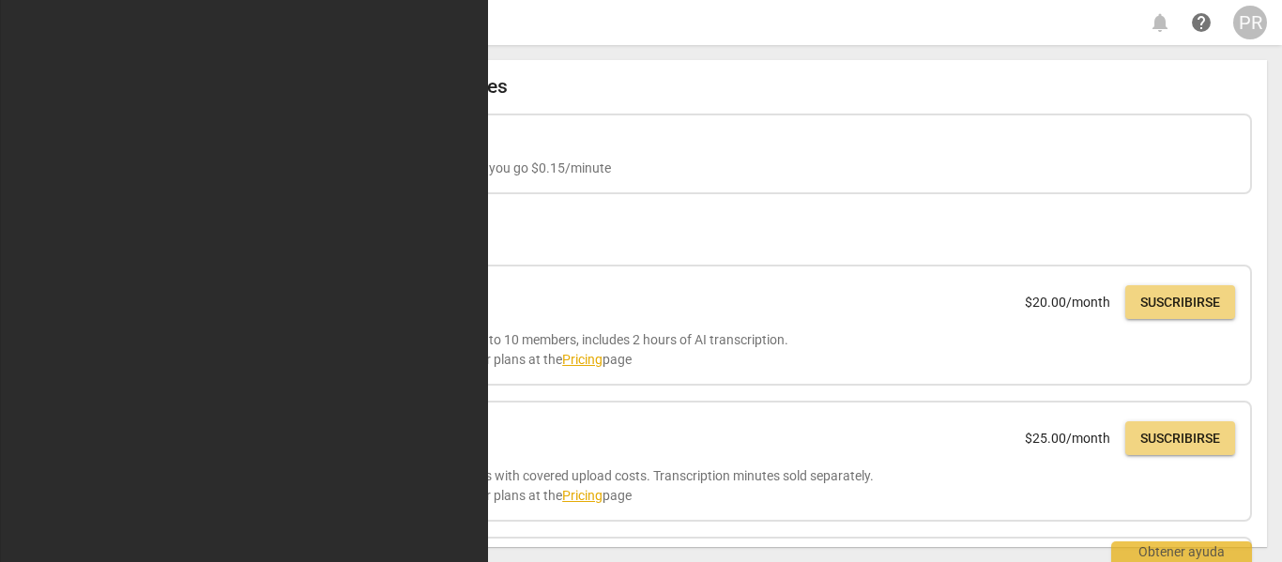
click at [112, 306] on span "Cambiar un plan" at bounding box center [128, 315] width 181 height 23
click at [103, 267] on span "Compra créditos" at bounding box center [128, 270] width 181 height 23
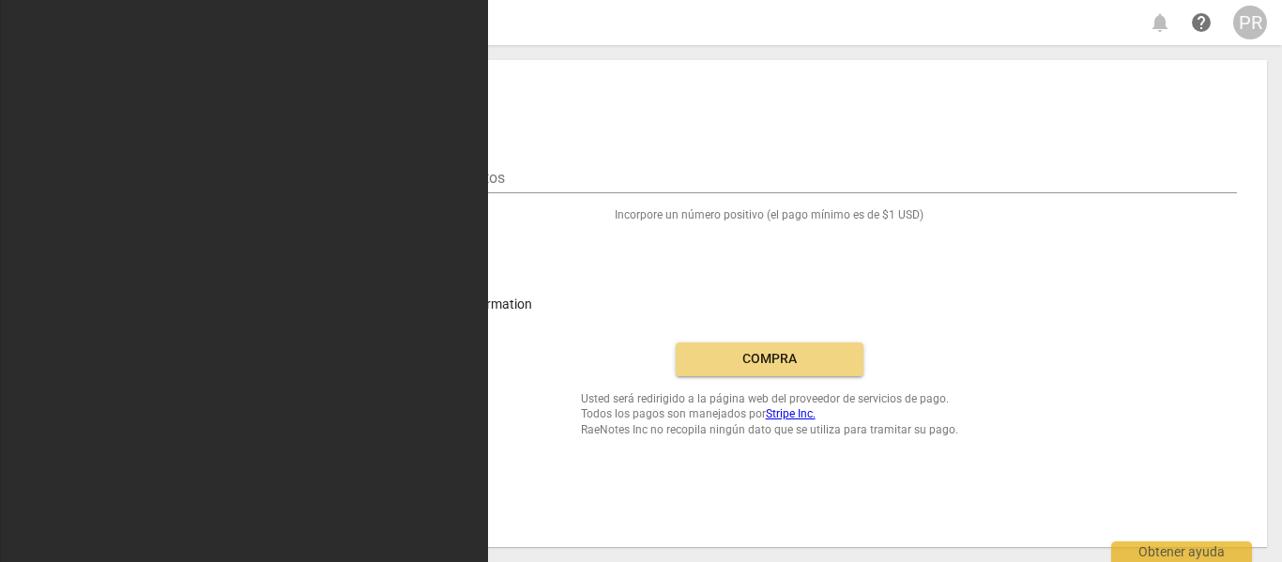
click at [96, 216] on span "Balance" at bounding box center [128, 225] width 181 height 23
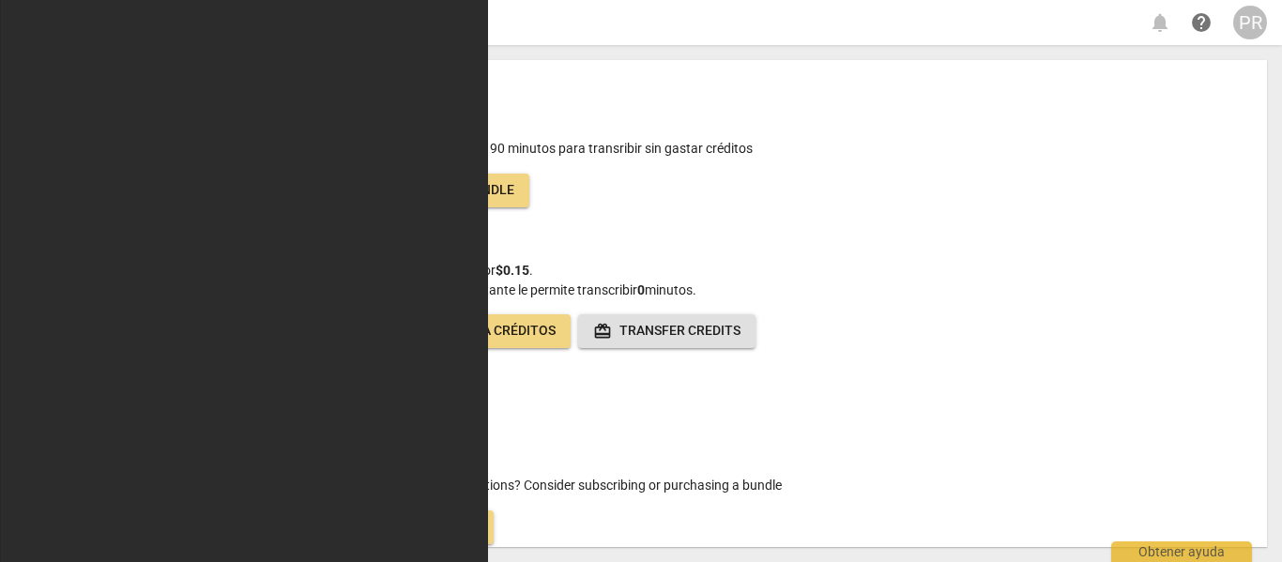
scroll to position [12, 0]
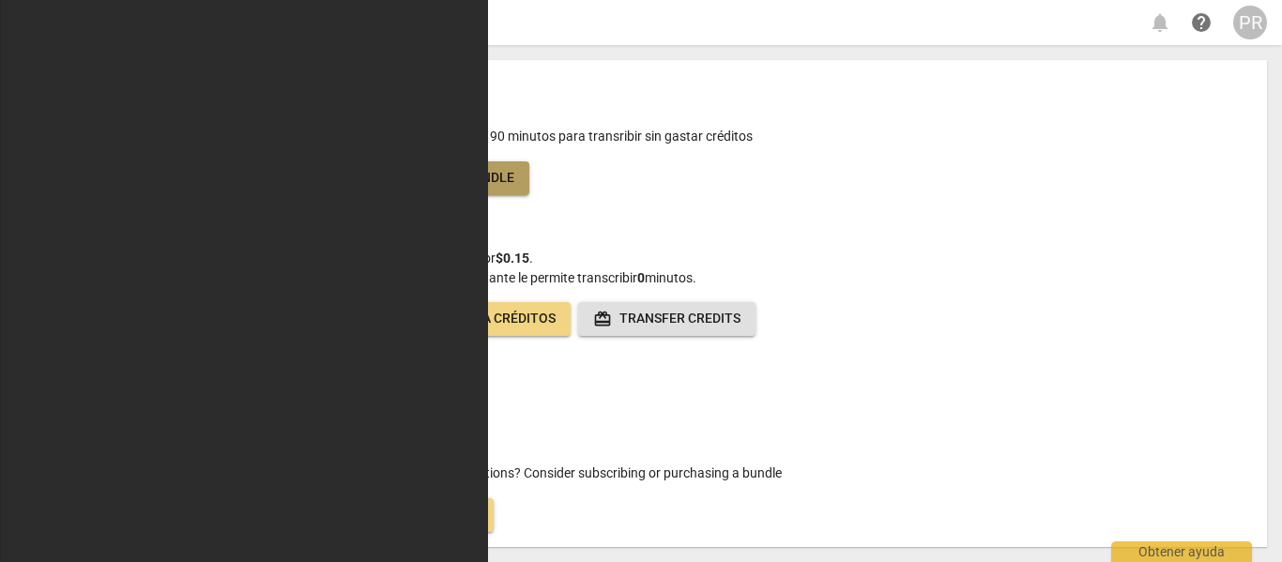
click at [492, 177] on span "Buy bundle" at bounding box center [475, 178] width 78 height 19
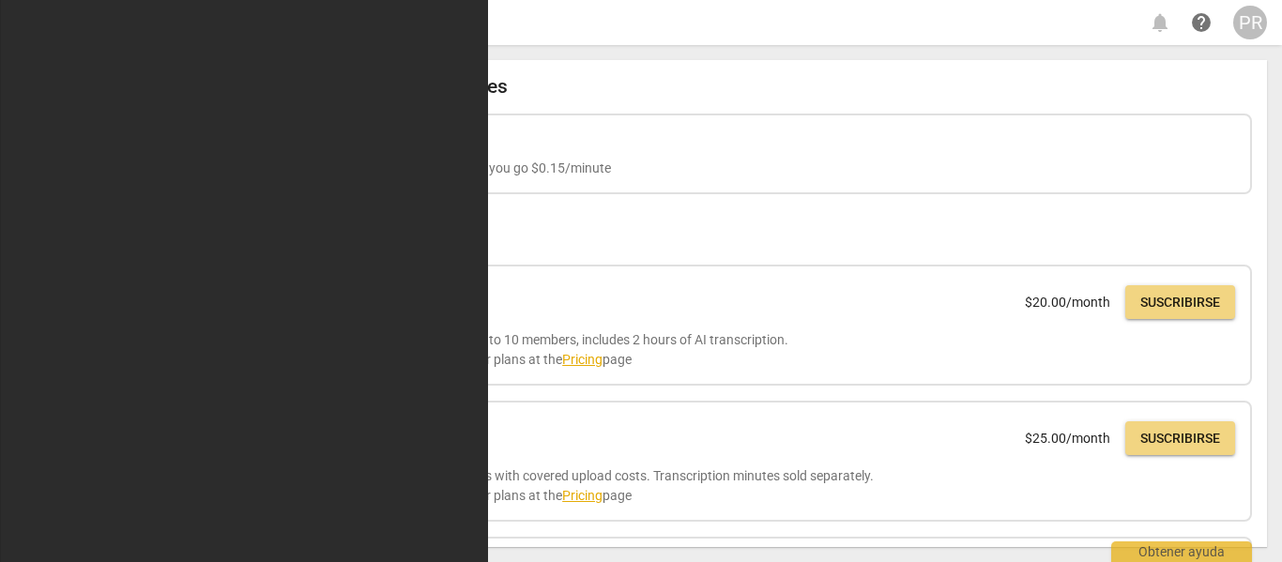
click at [492, 177] on p "Ideal for getting started. Pay as you go $0.15/minute" at bounding box center [769, 169] width 932 height 20
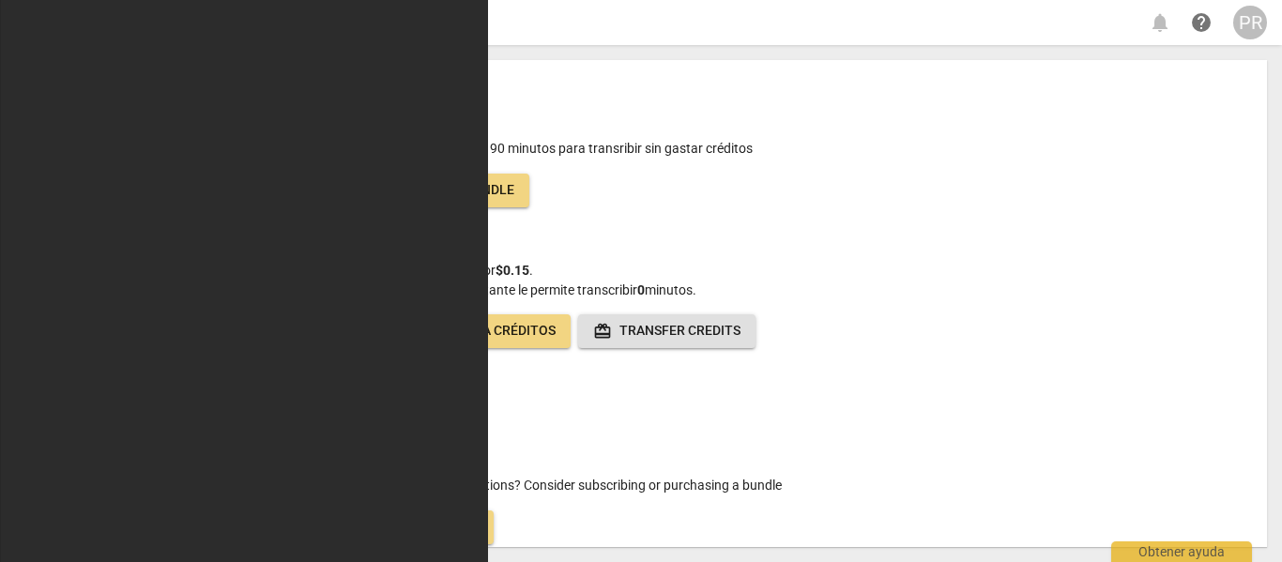
click at [373, 169] on div "Minutos 90" at bounding box center [346, 174] width 120 height 120
click at [461, 191] on span "Buy bundle" at bounding box center [475, 190] width 78 height 19
